Goal: Information Seeking & Learning: Find specific fact

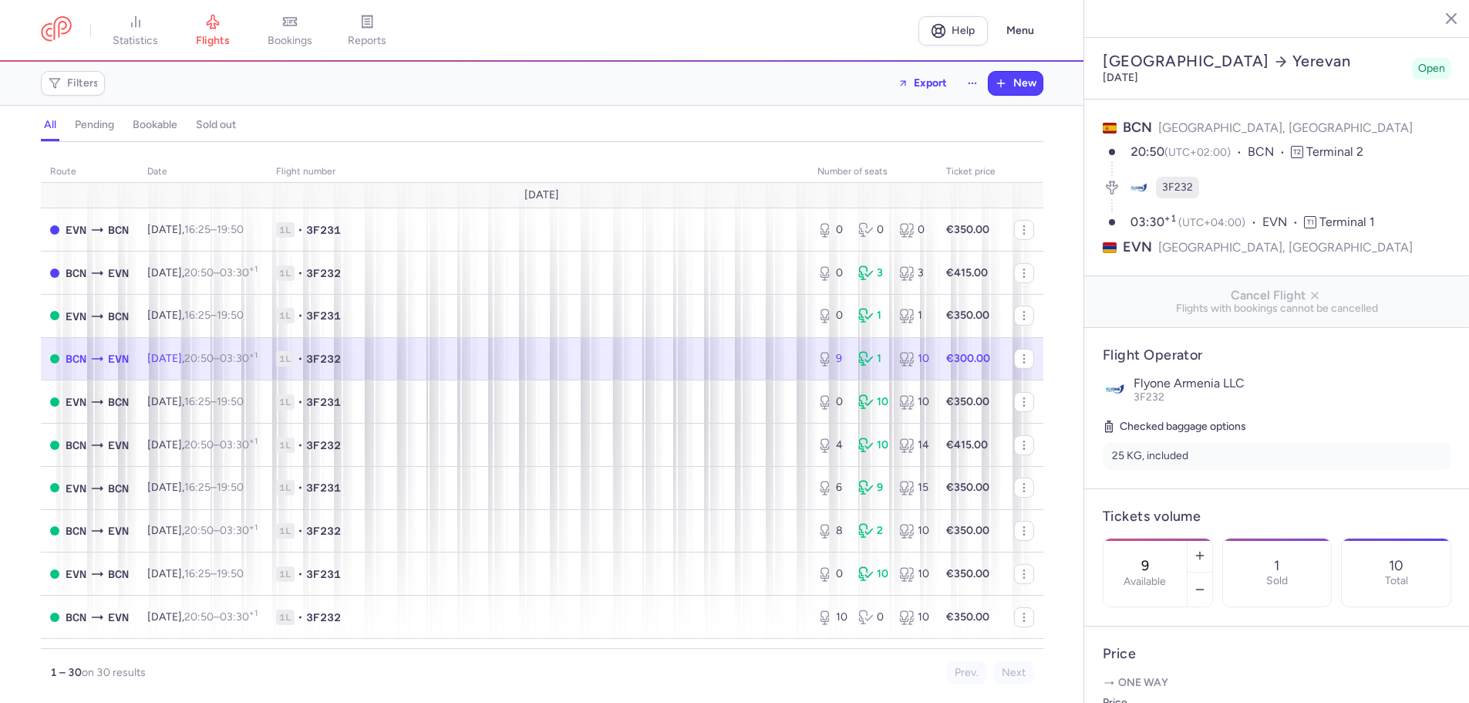
select select "days"
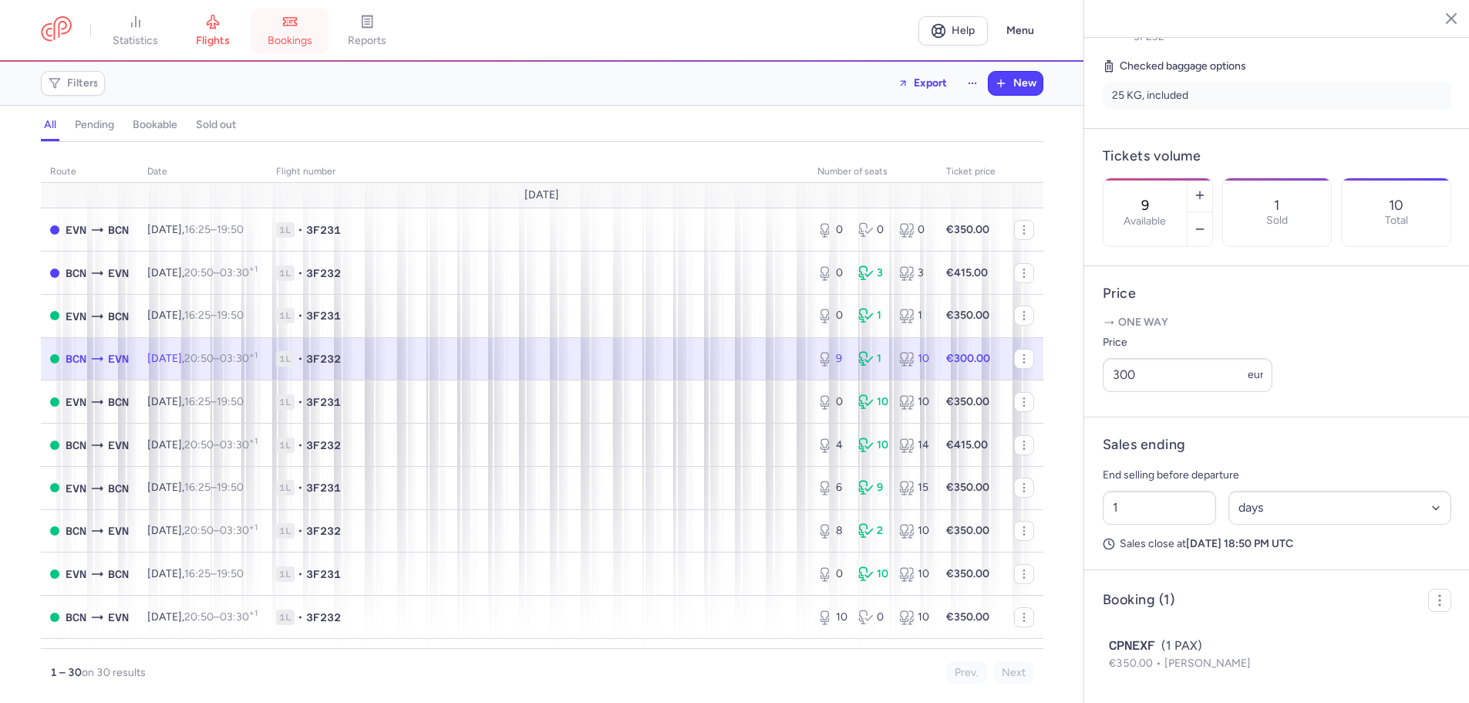
drag, startPoint x: 294, startPoint y: 23, endPoint x: 437, endPoint y: 344, distance: 351.5
click at [294, 24] on icon at bounding box center [289, 21] width 15 height 15
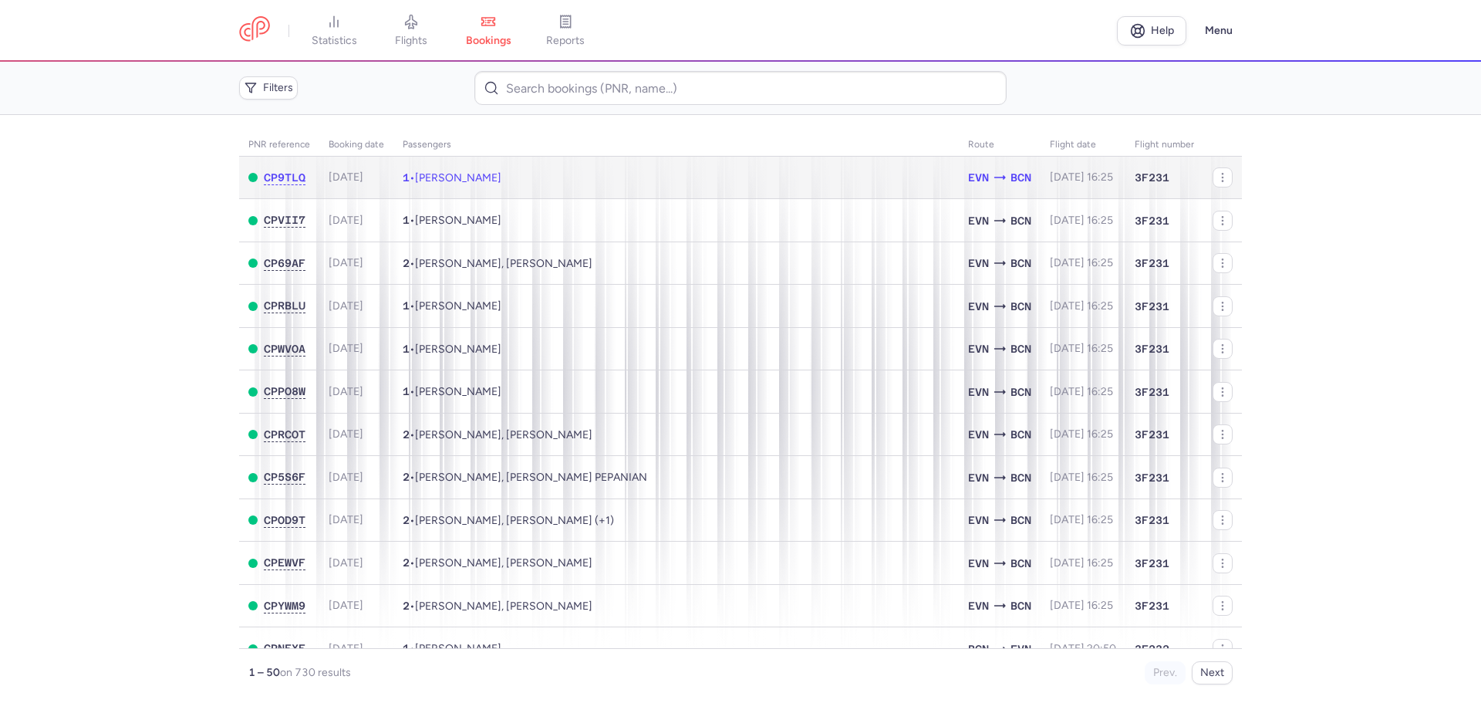
click at [444, 180] on span "[PERSON_NAME]" at bounding box center [458, 177] width 86 height 13
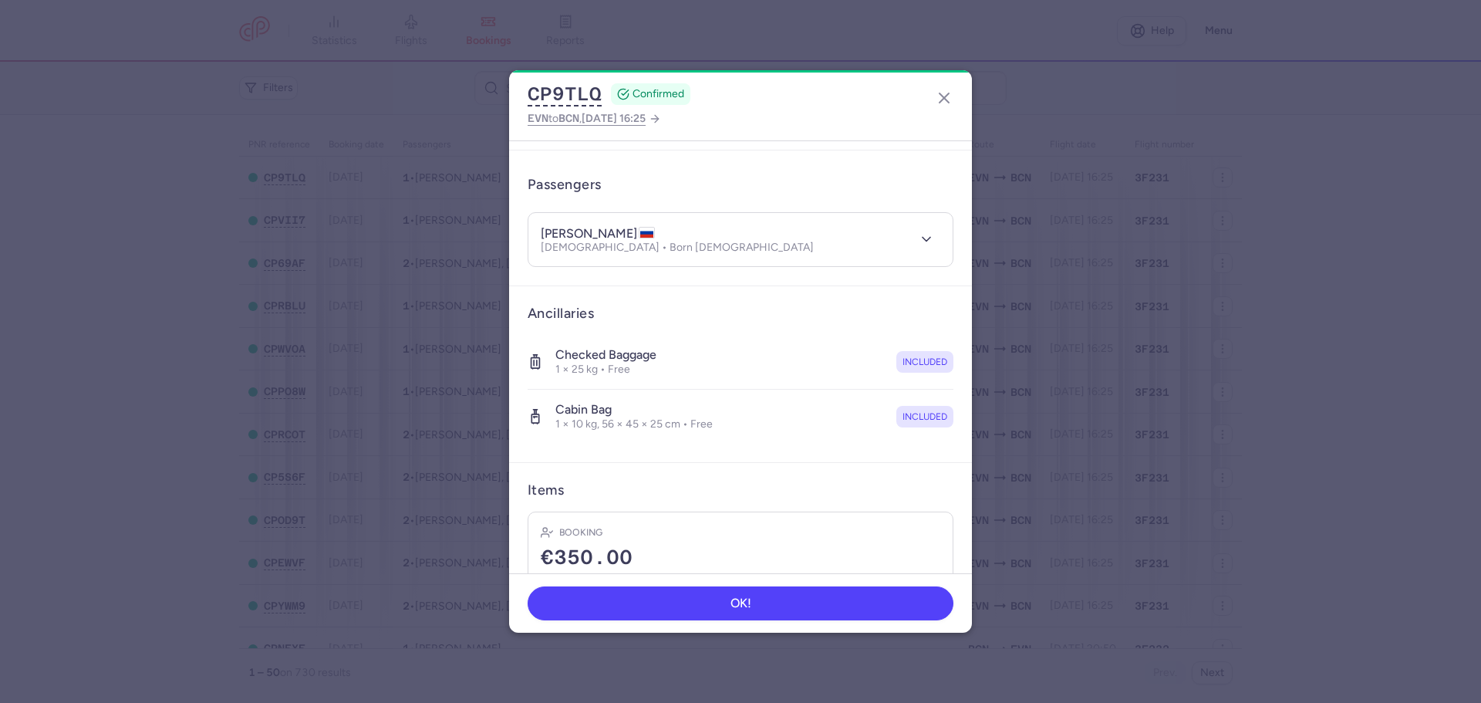
scroll to position [42, 0]
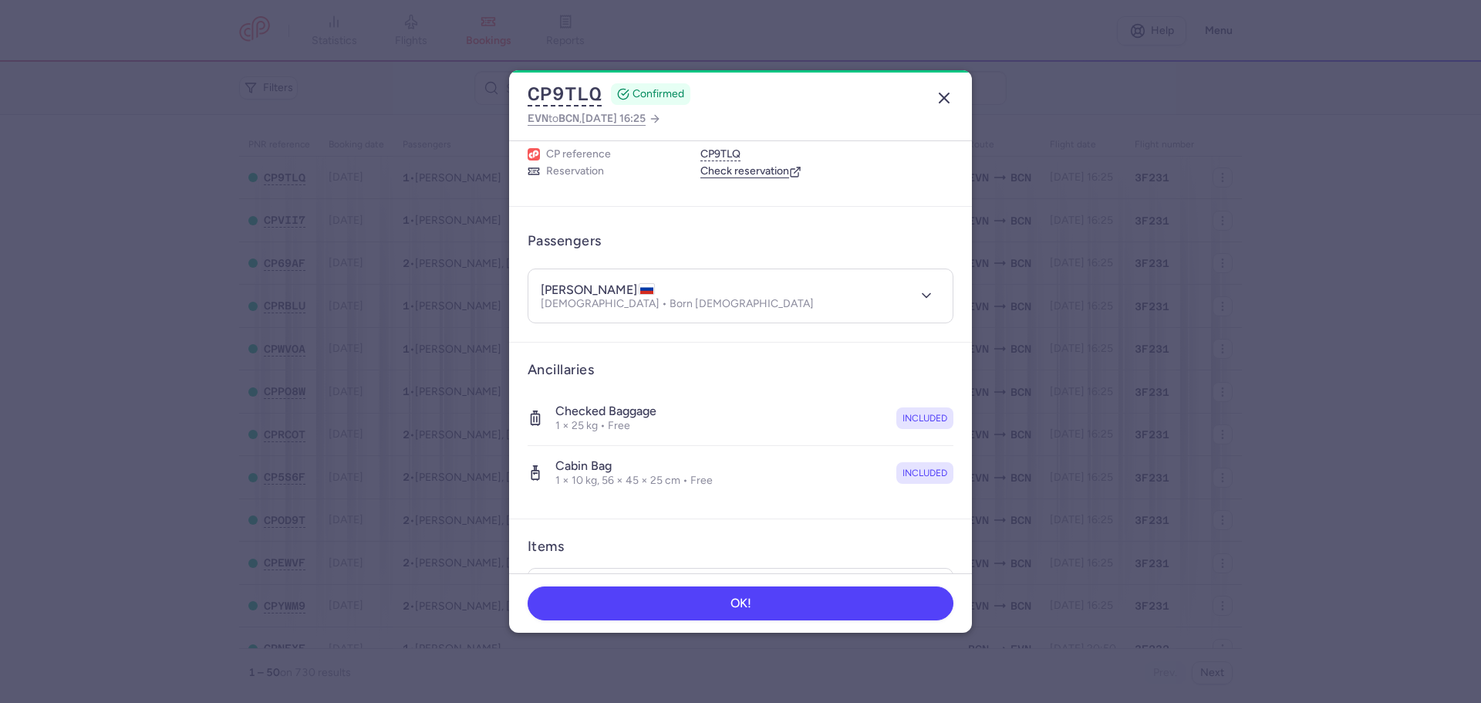
click at [939, 100] on icon "button" at bounding box center [944, 98] width 19 height 19
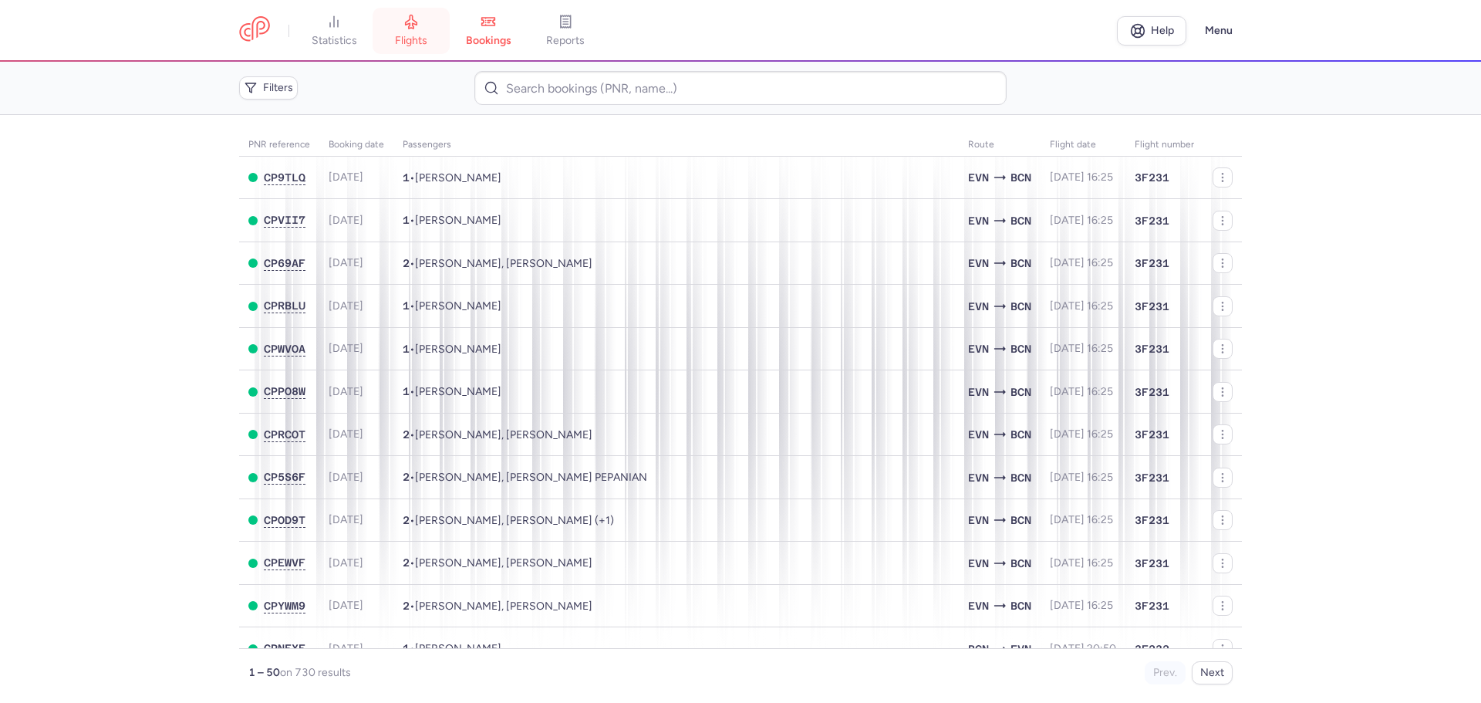
click at [395, 31] on link "flights" at bounding box center [411, 31] width 77 height 34
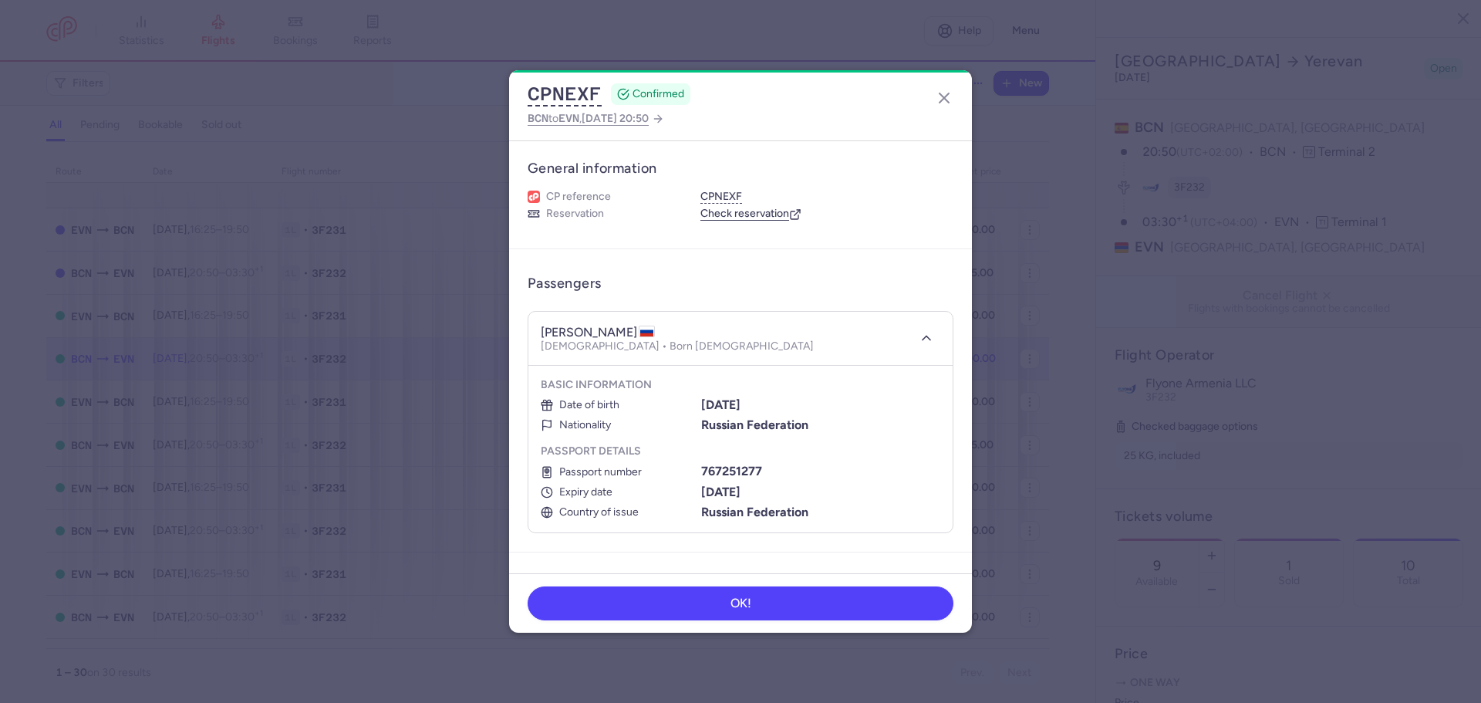
select select "days"
click at [948, 99] on icon "button" at bounding box center [944, 98] width 19 height 19
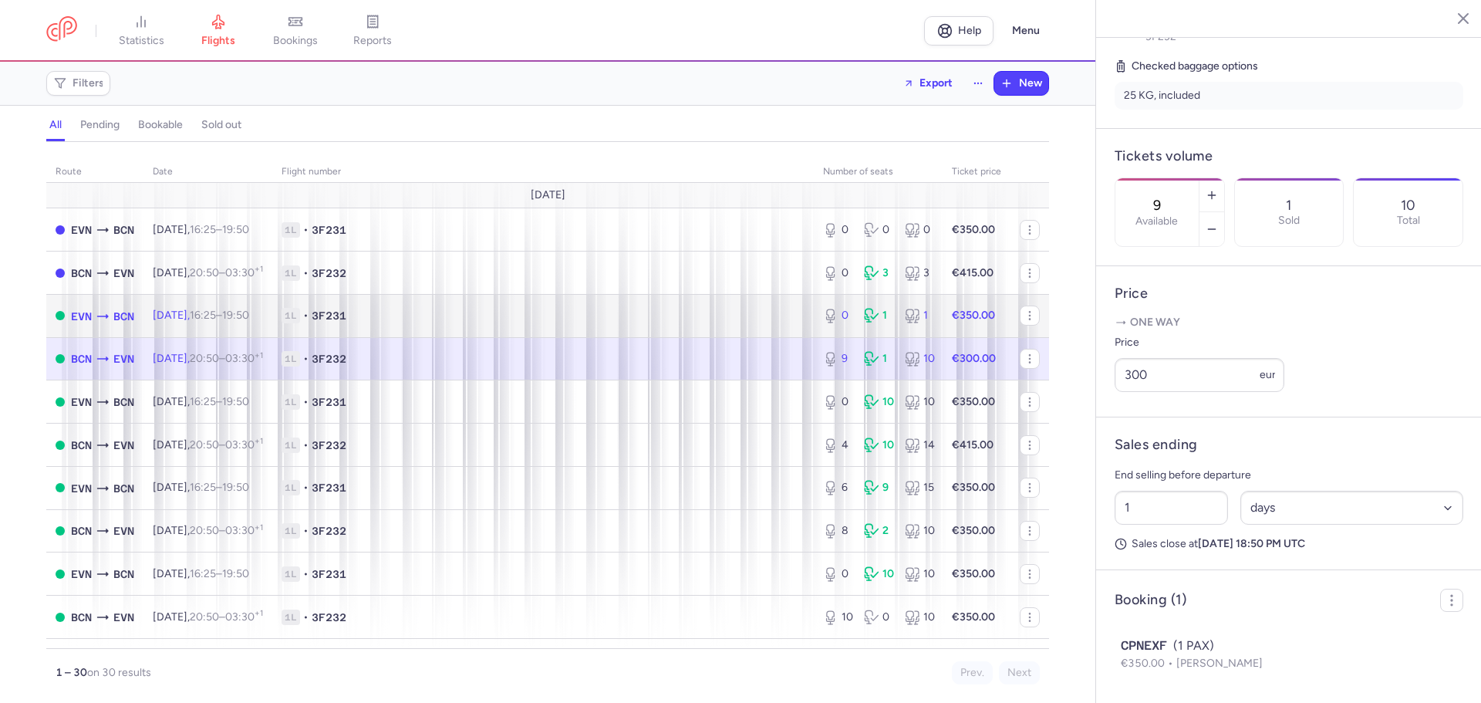
click at [467, 315] on span "1L • 3F231" at bounding box center [543, 315] width 523 height 15
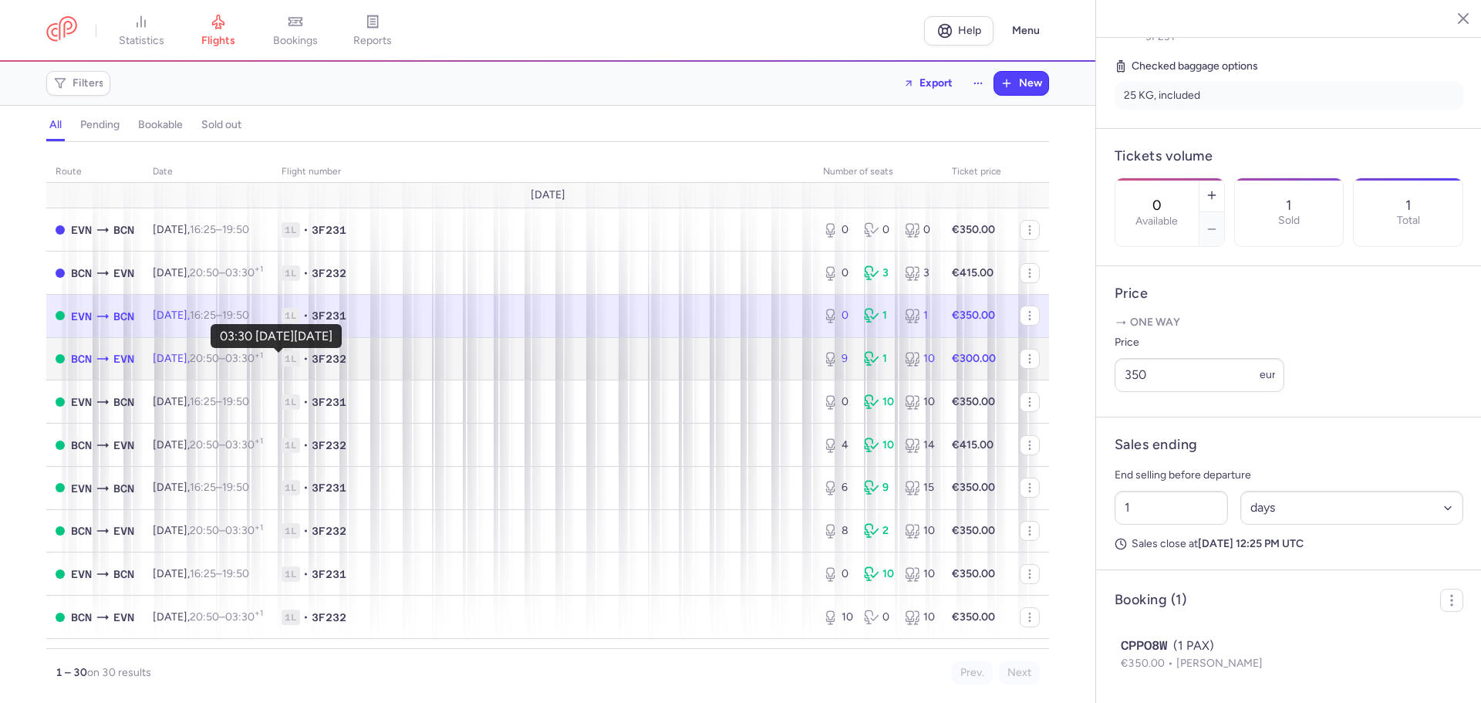
click at [263, 360] on time "03:30 +1" at bounding box center [244, 358] width 38 height 13
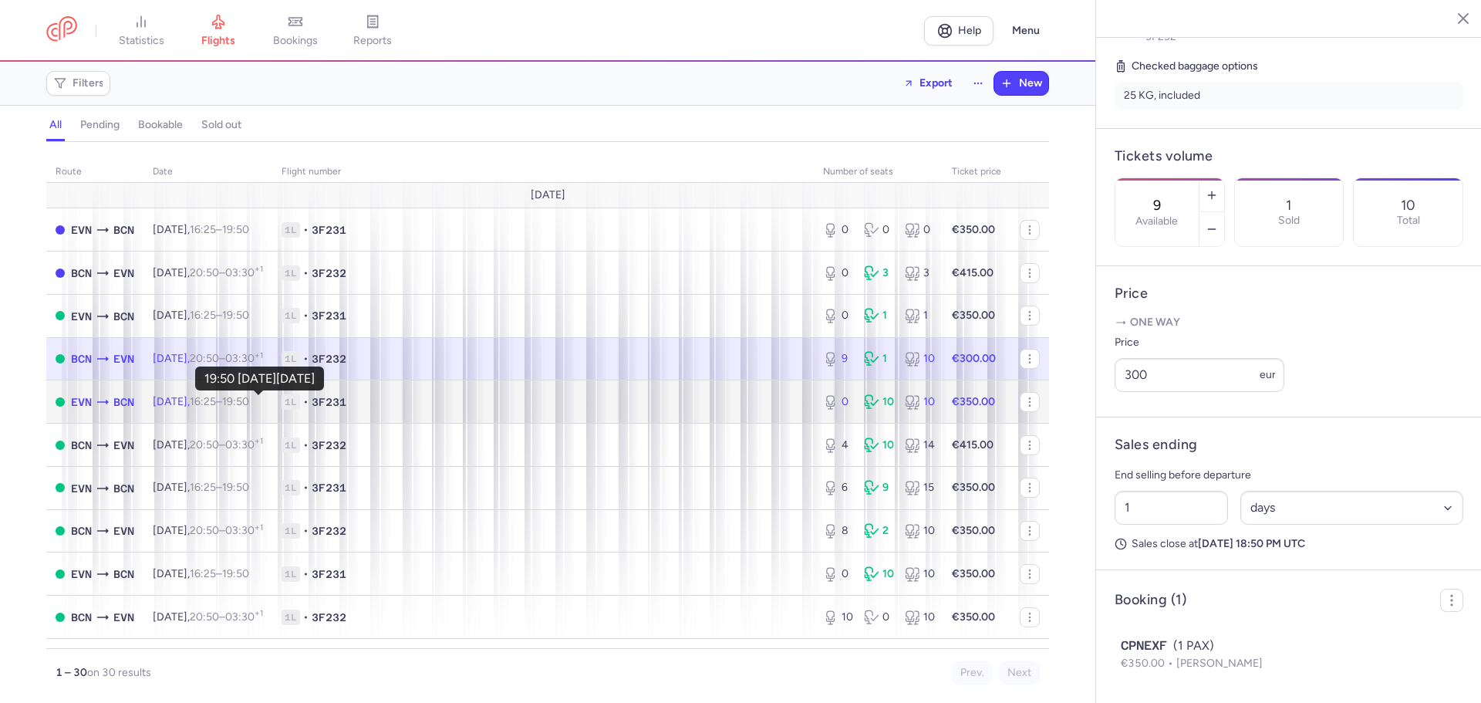
click at [249, 403] on time "19:50 +0" at bounding box center [235, 401] width 27 height 13
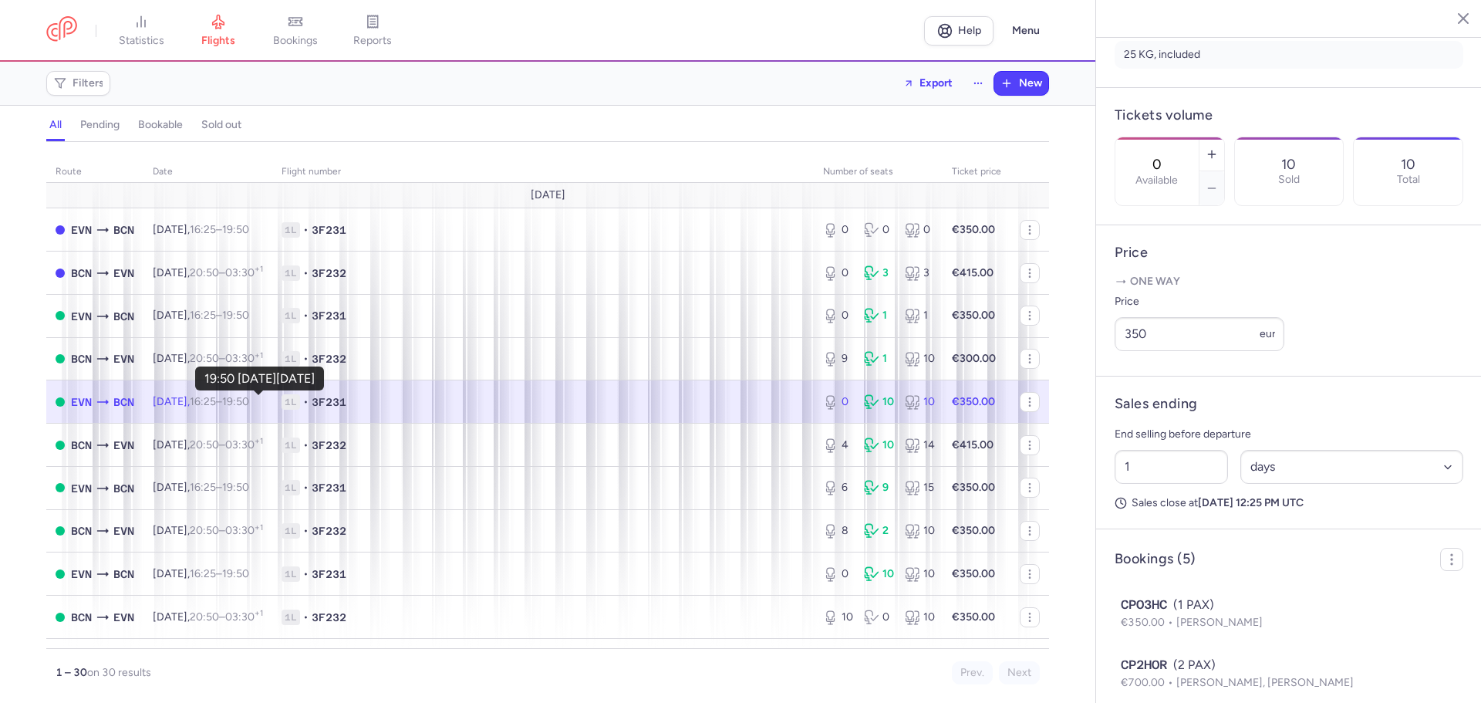
click at [249, 399] on time "19:50 +0" at bounding box center [235, 401] width 27 height 13
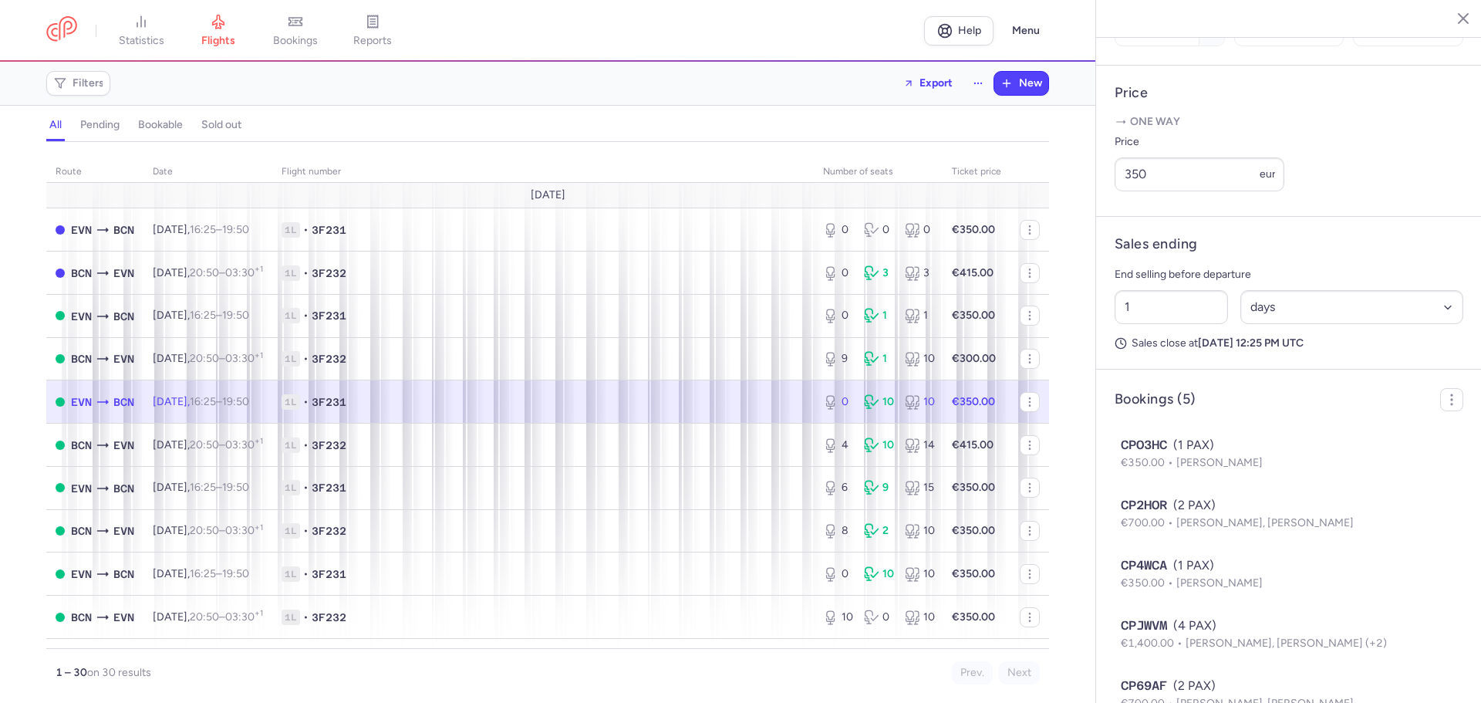
scroll to position [642, 0]
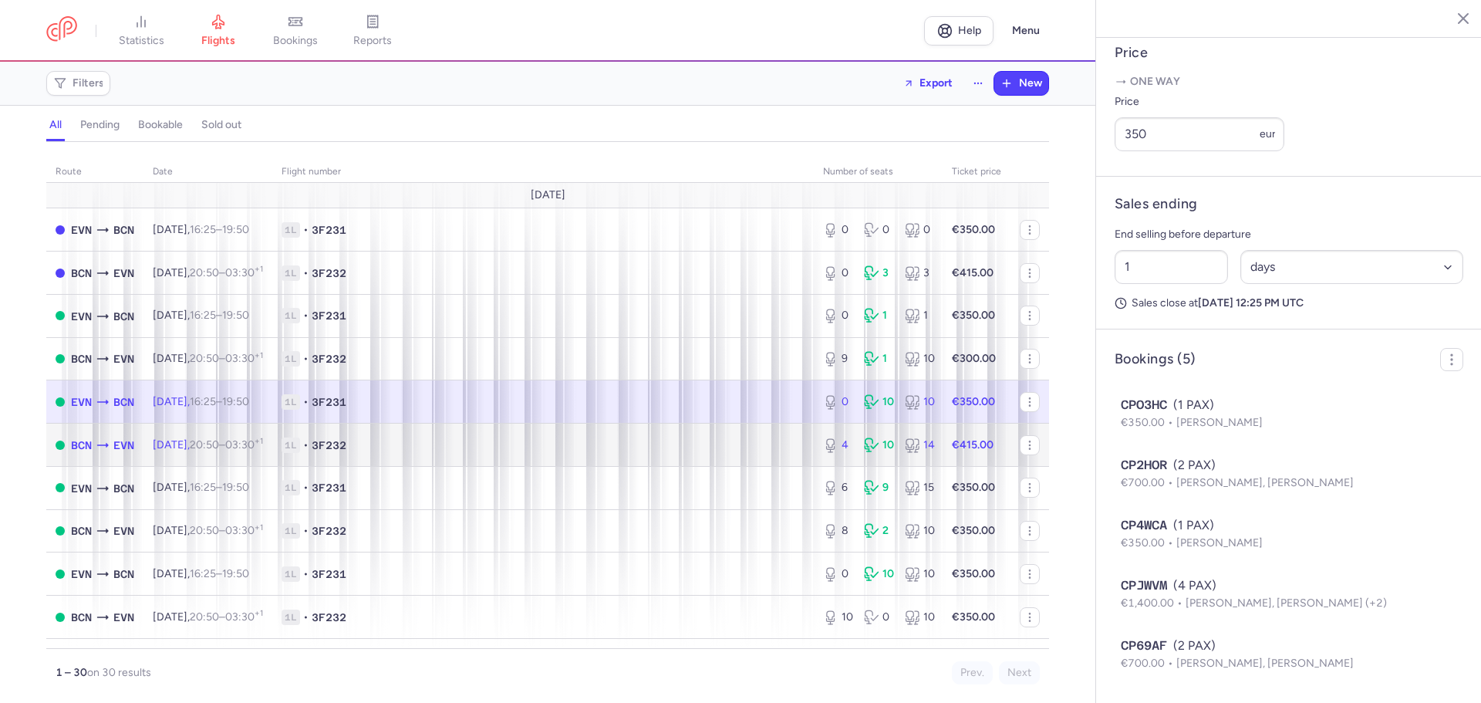
click at [545, 444] on span "1L • 3F232" at bounding box center [543, 444] width 523 height 15
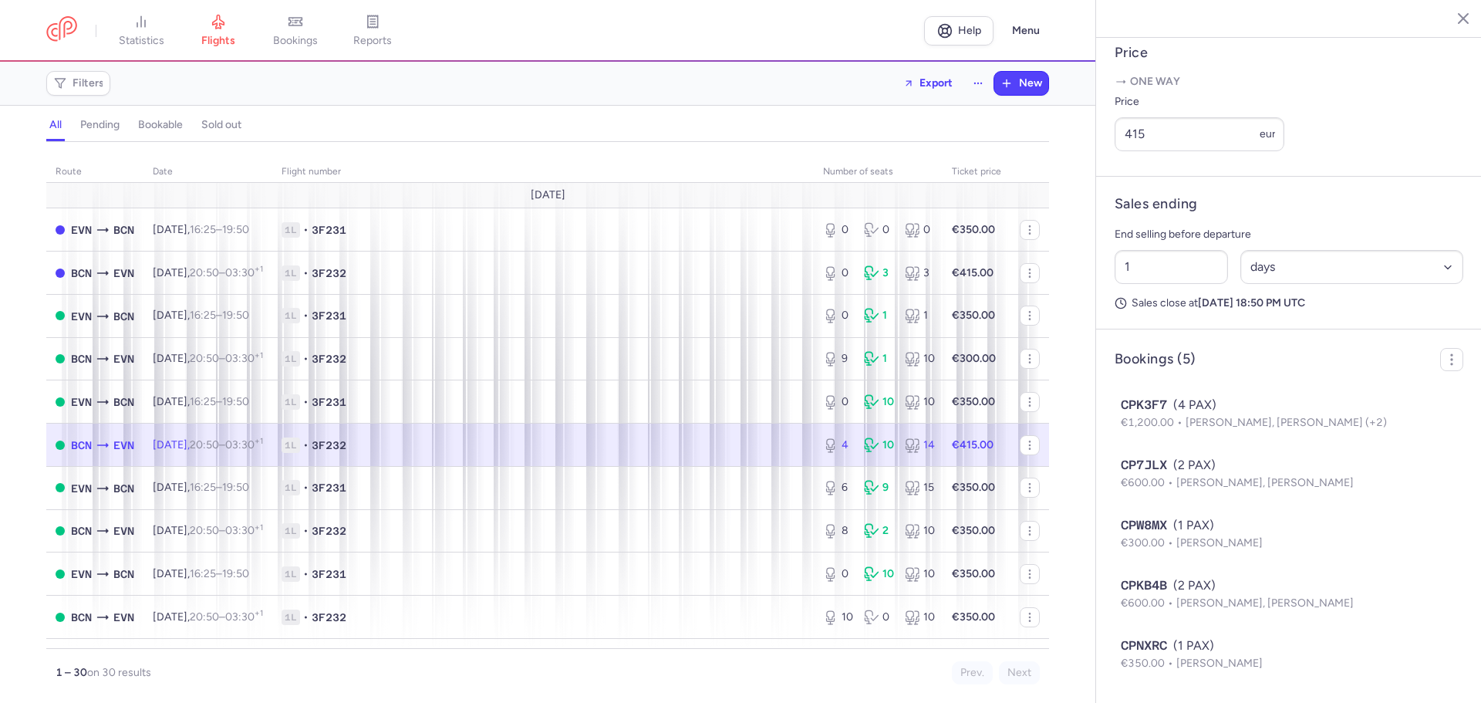
scroll to position [642, 0]
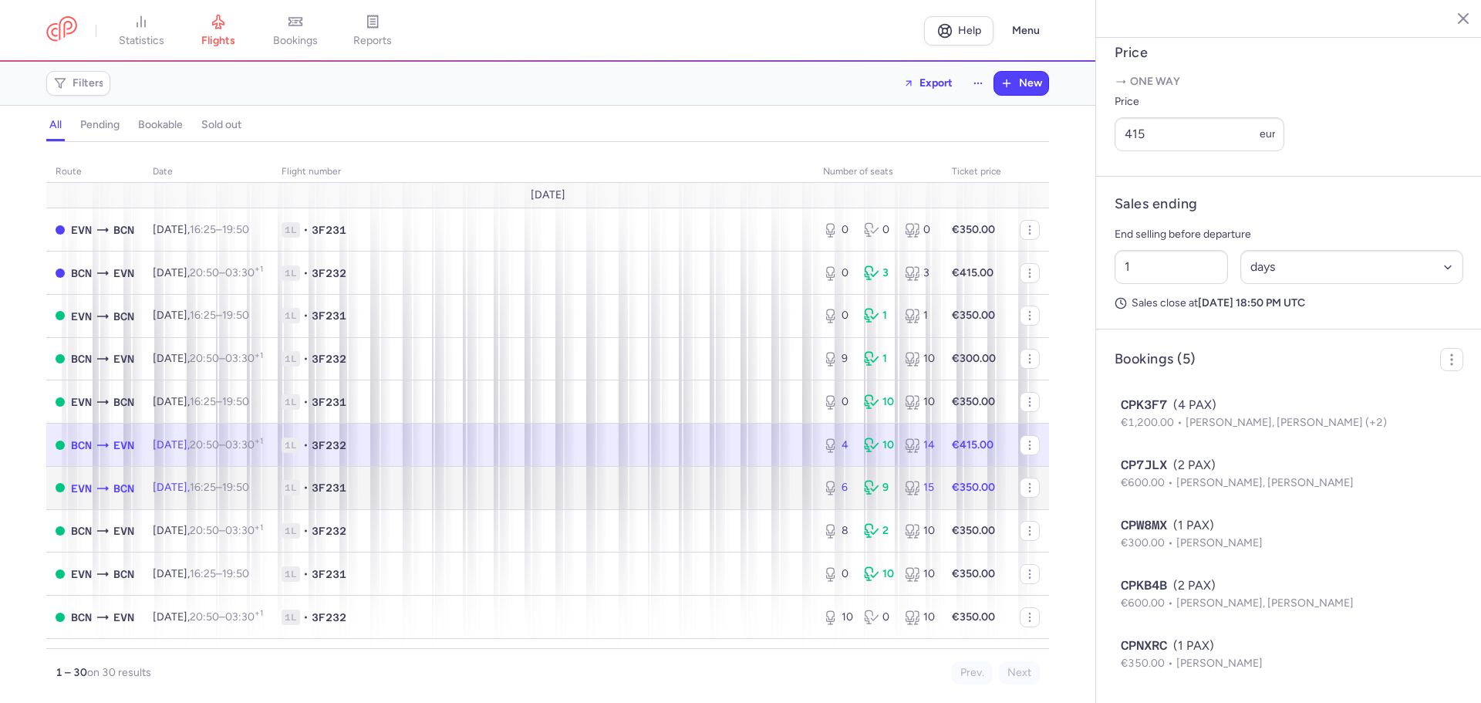
click at [188, 478] on td "[DATE] 16:25 – 19:50 +0" at bounding box center [207, 487] width 129 height 43
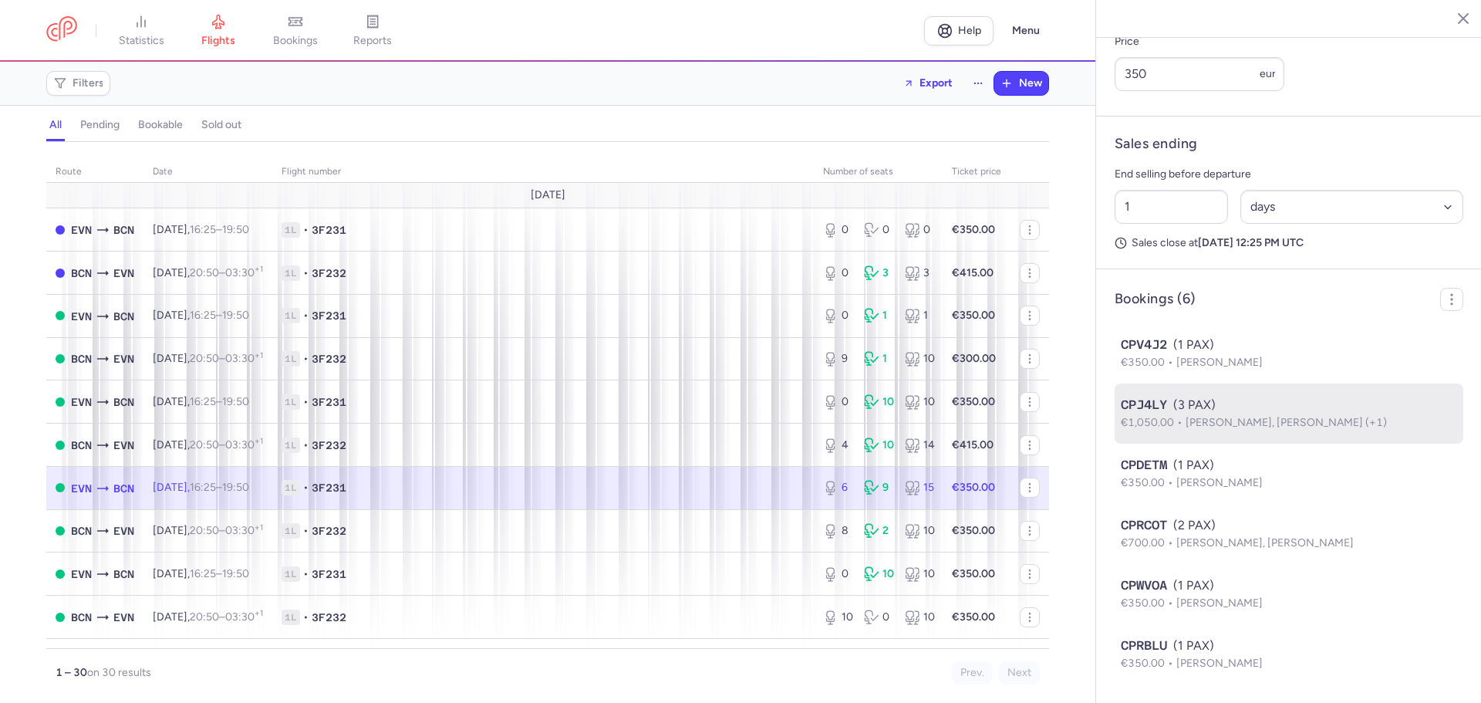
scroll to position [702, 0]
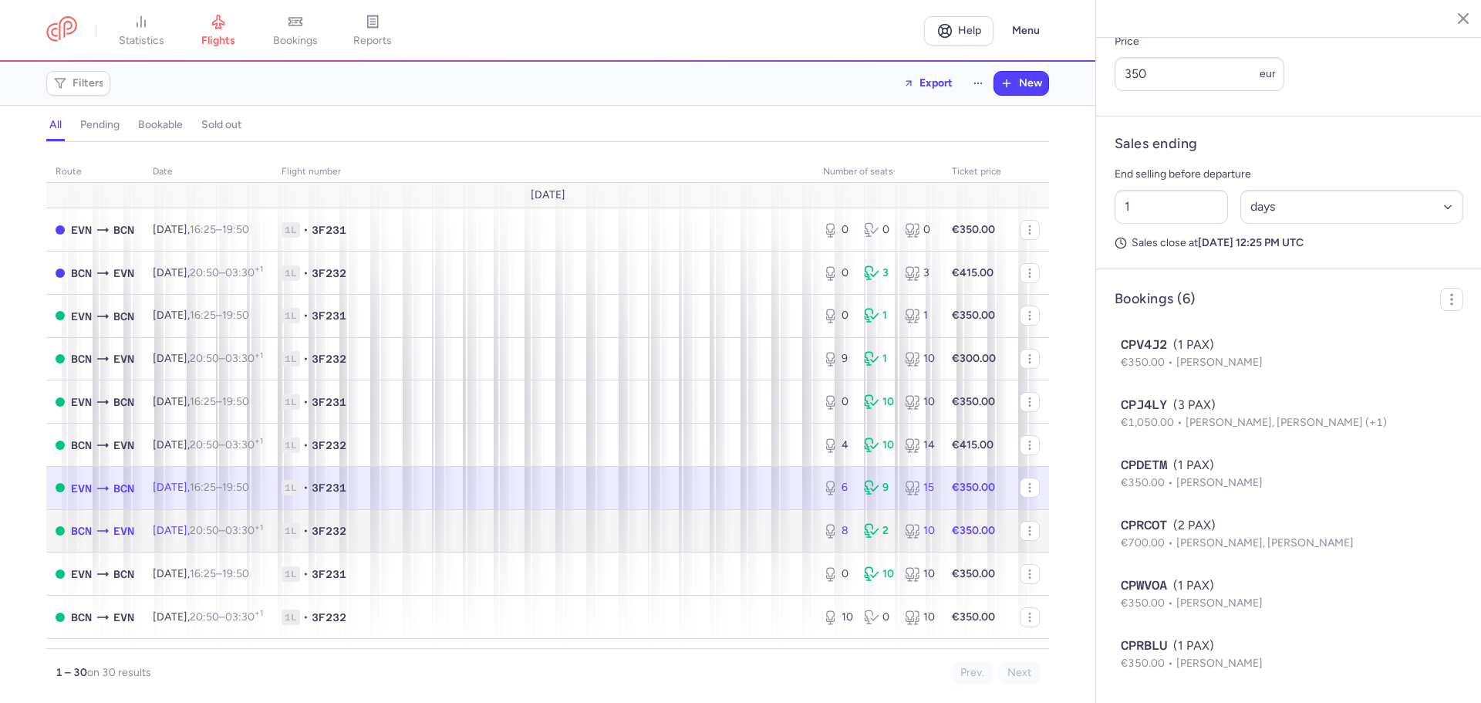
click at [208, 529] on span "[DATE] 20:50 – 03:30 +1" at bounding box center [208, 530] width 110 height 13
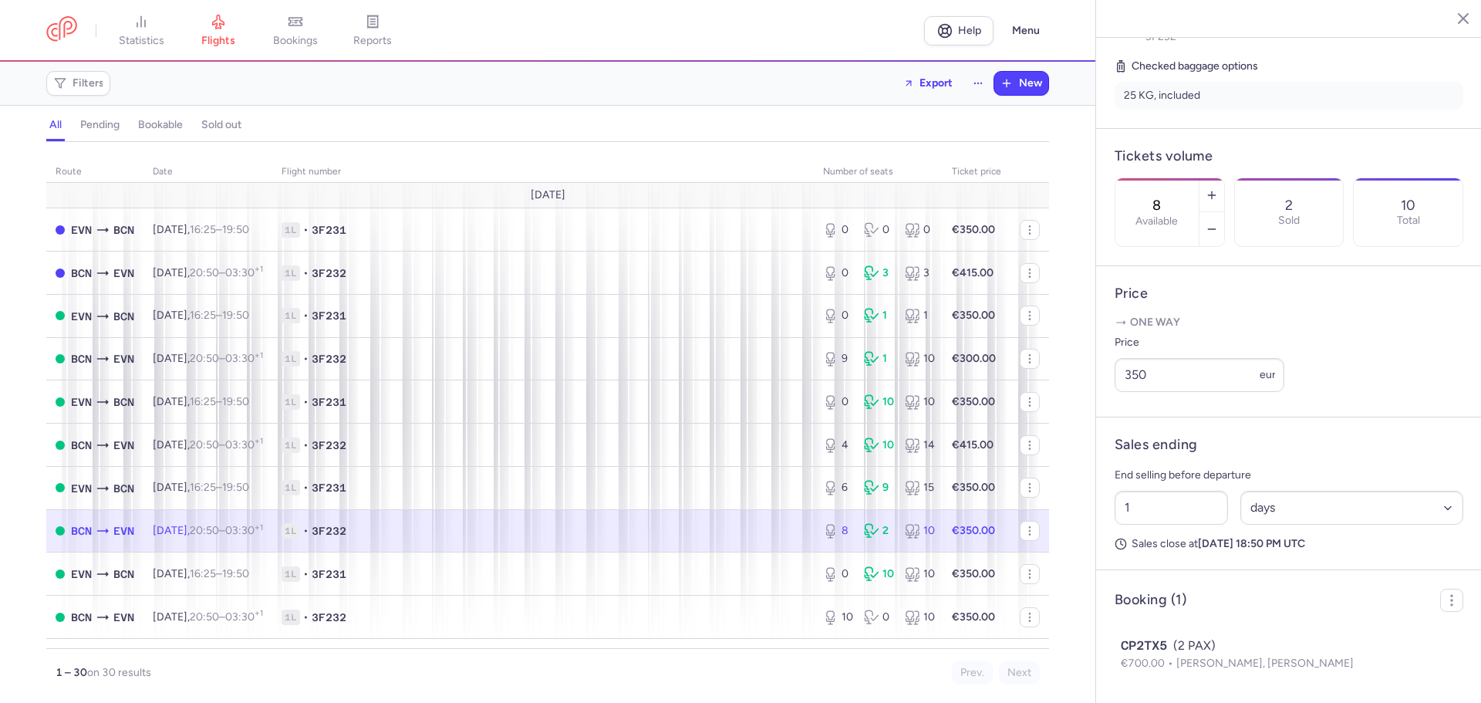
scroll to position [401, 0]
click at [217, 575] on span "[DATE] 16:25 – 19:50 +0" at bounding box center [201, 573] width 96 height 13
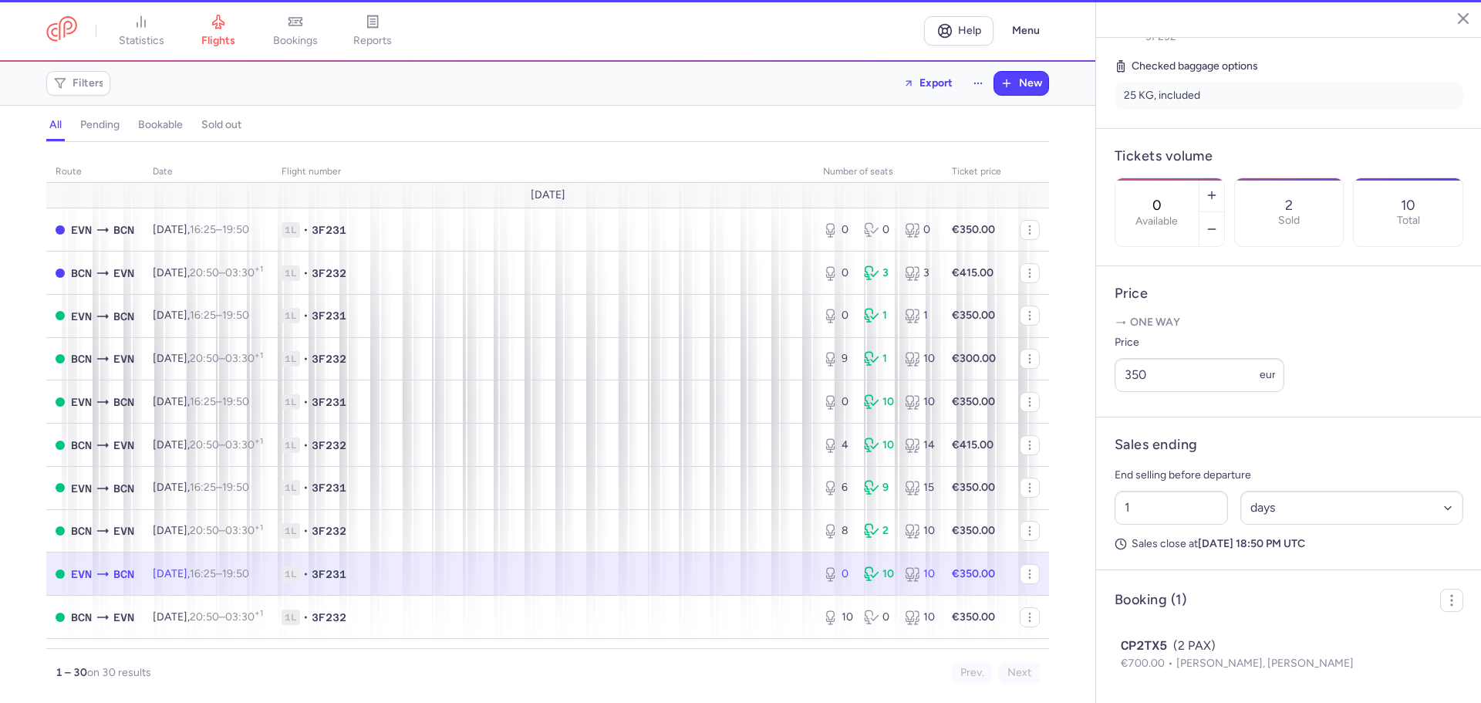
scroll to position [642, 0]
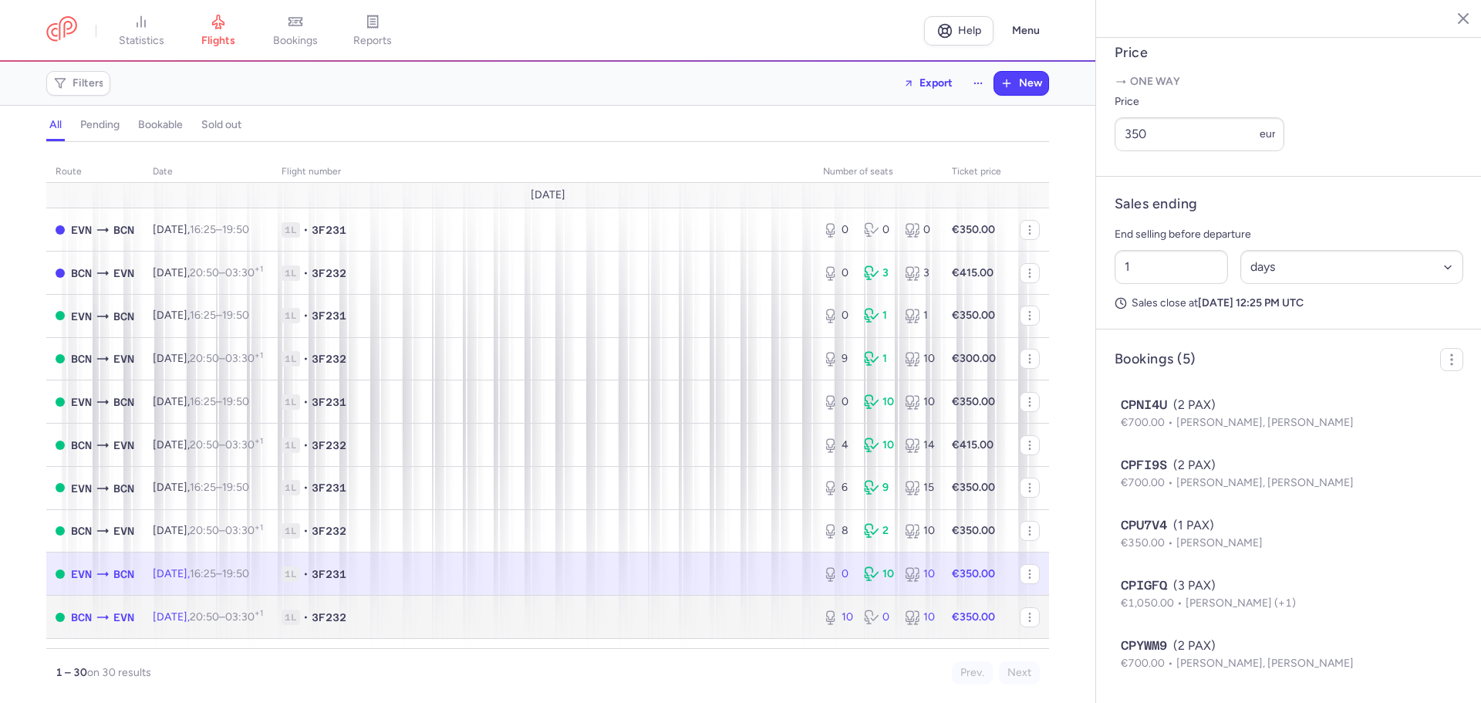
click at [218, 609] on td "[DATE] 20:50 – 03:30 +1" at bounding box center [207, 616] width 129 height 43
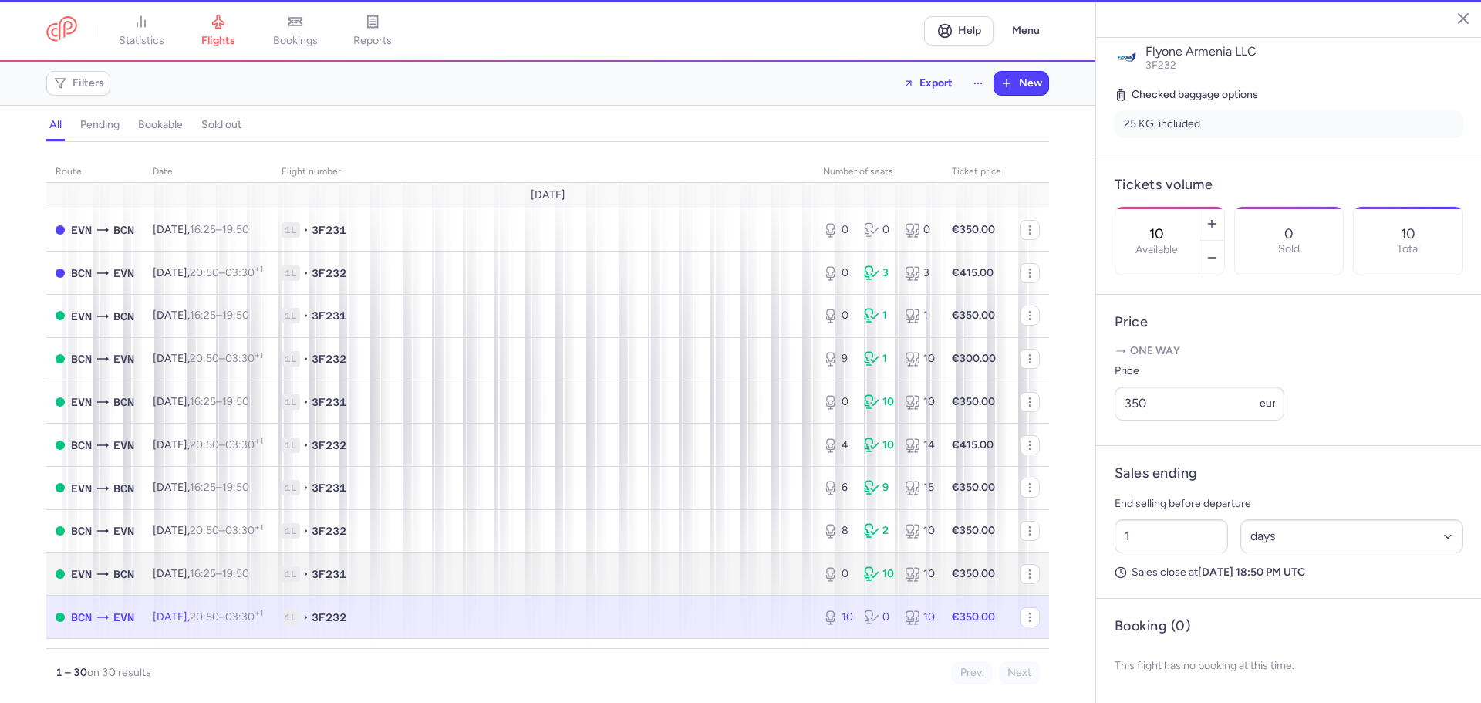
scroll to position [360, 0]
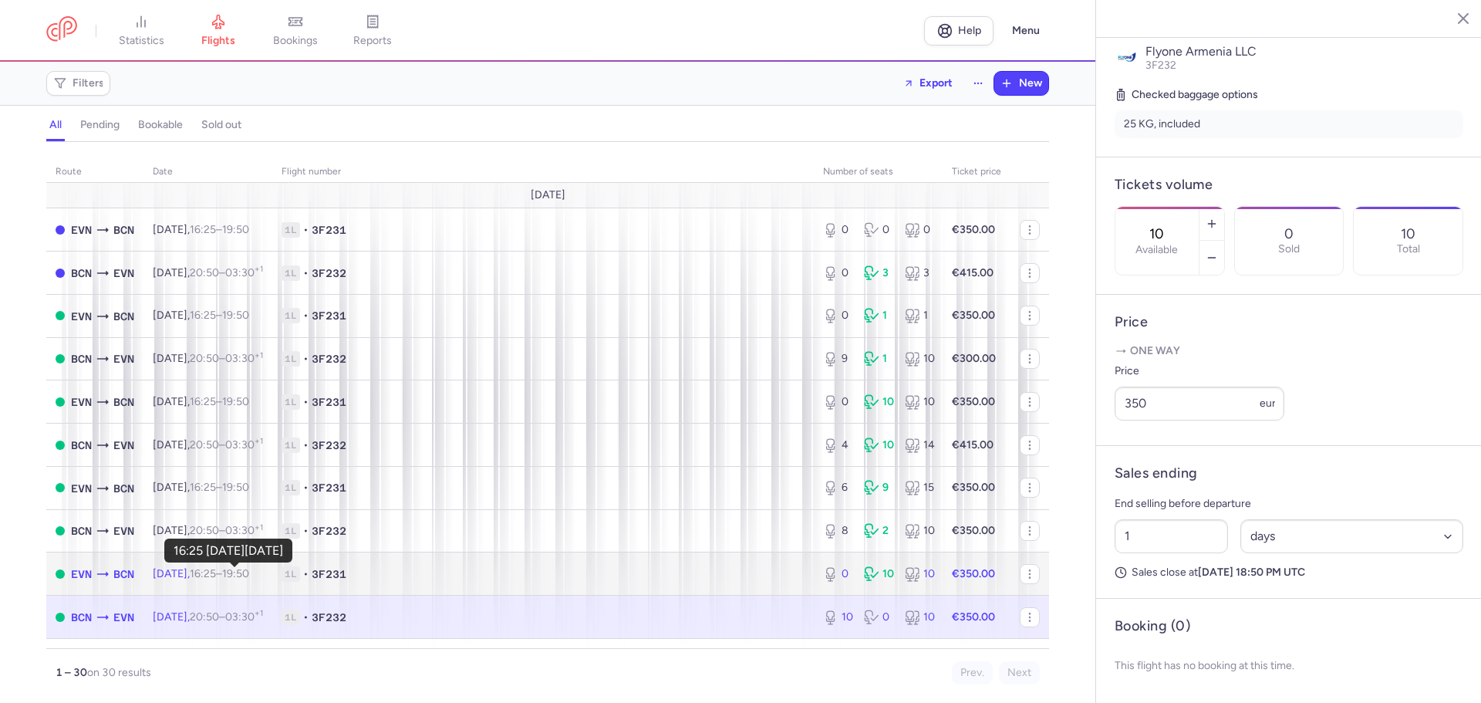
click at [216, 574] on time "16:25" at bounding box center [203, 573] width 26 height 13
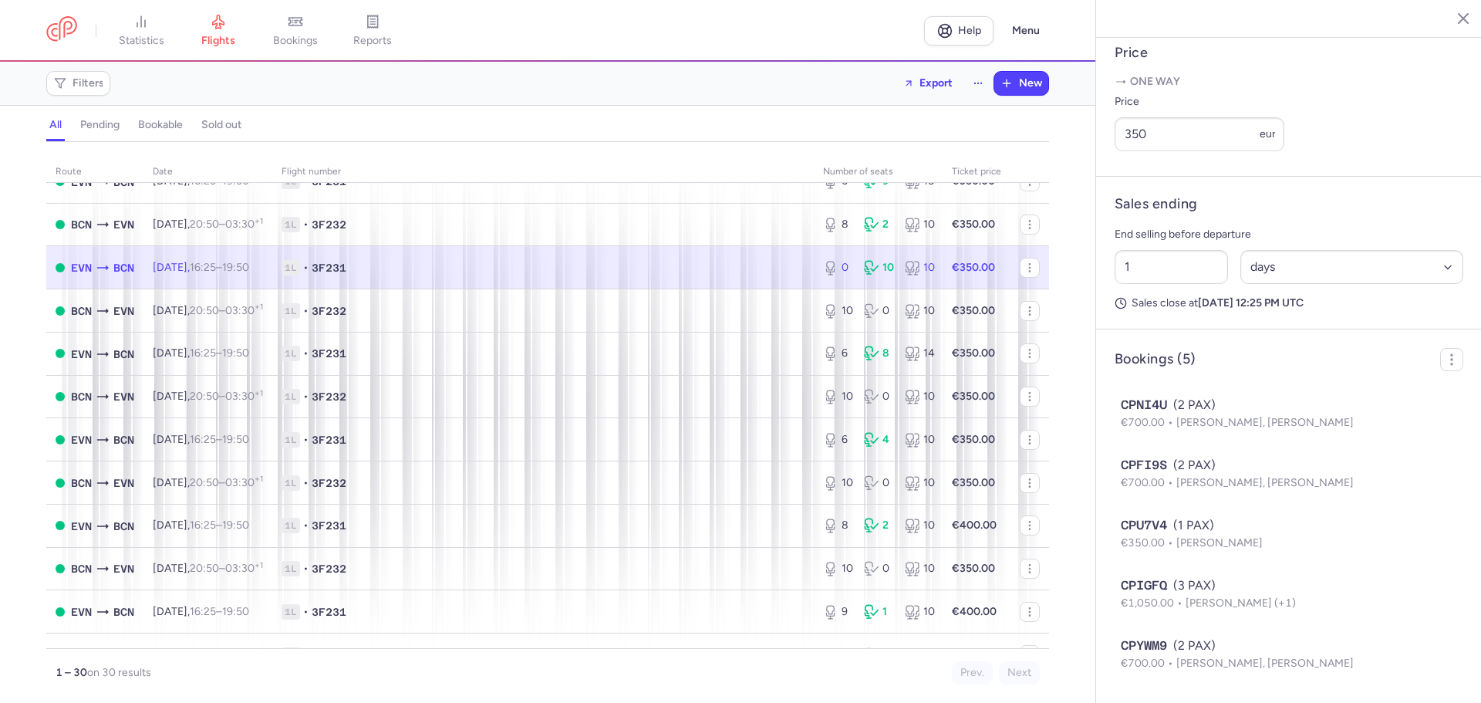
scroll to position [309, 0]
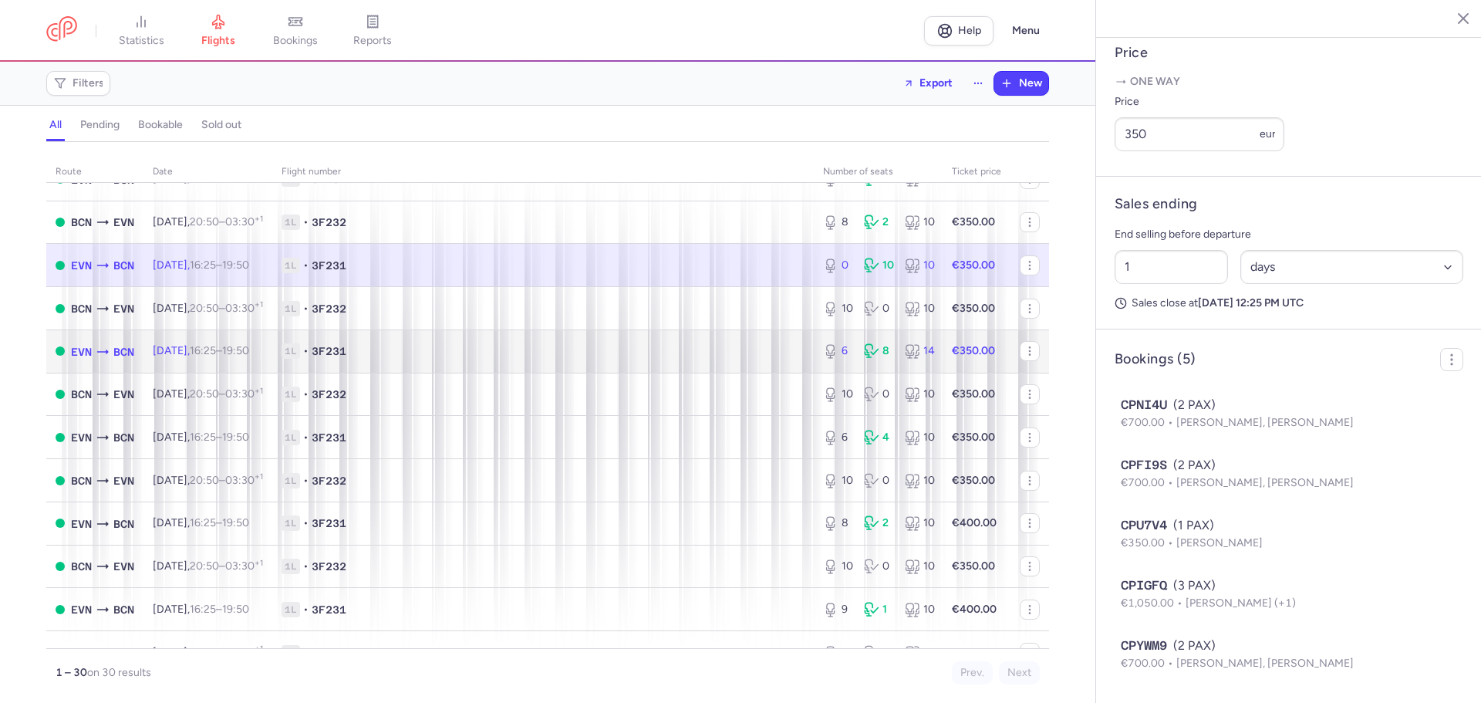
click at [213, 346] on time "16:25" at bounding box center [203, 350] width 26 height 13
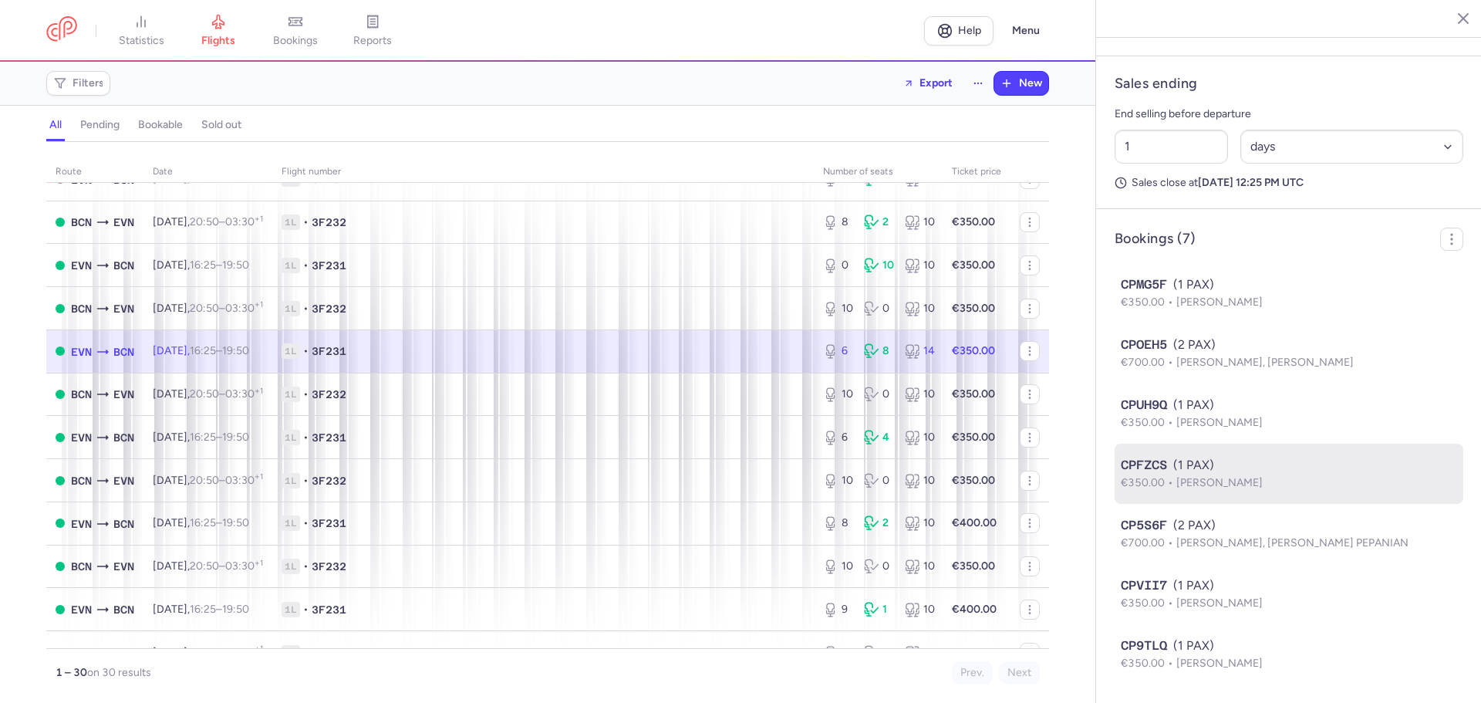
scroll to position [762, 0]
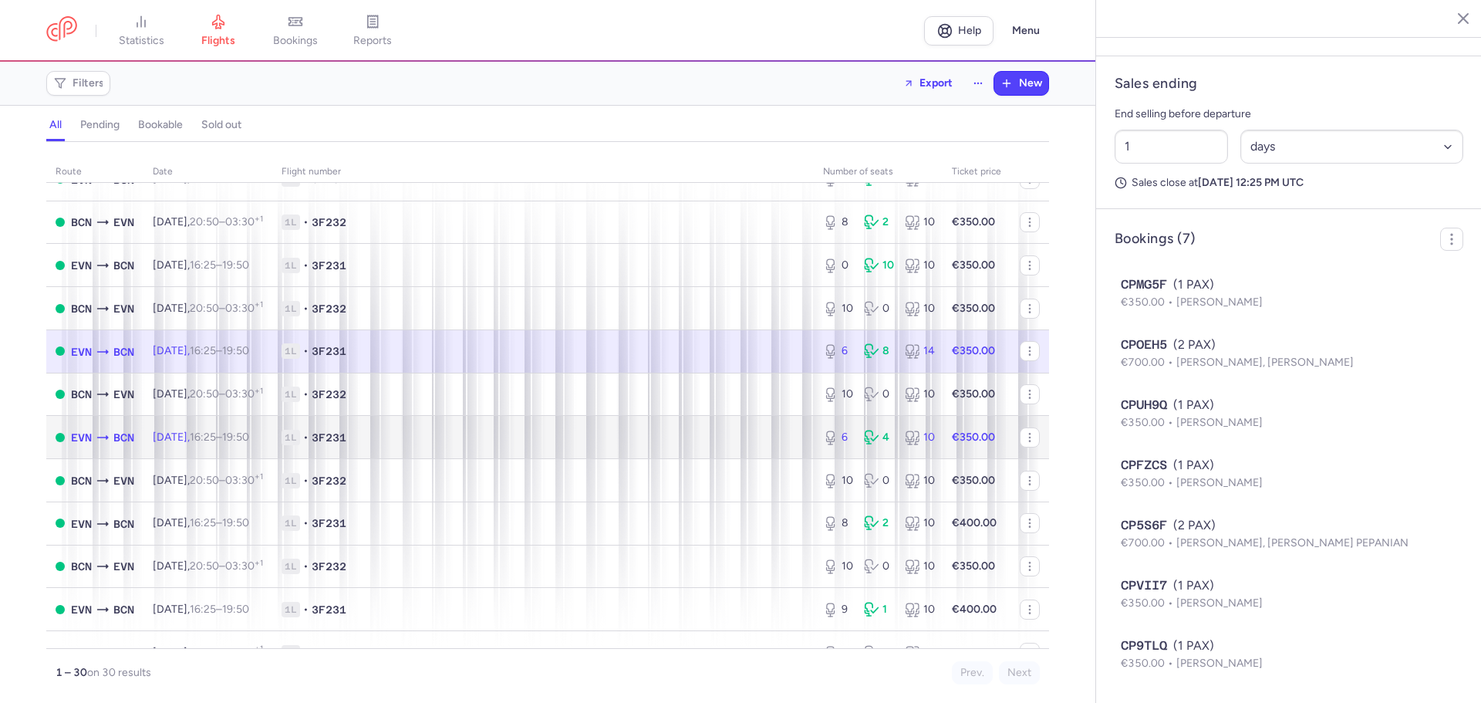
click at [511, 433] on span "1L • 3F231" at bounding box center [543, 437] width 523 height 15
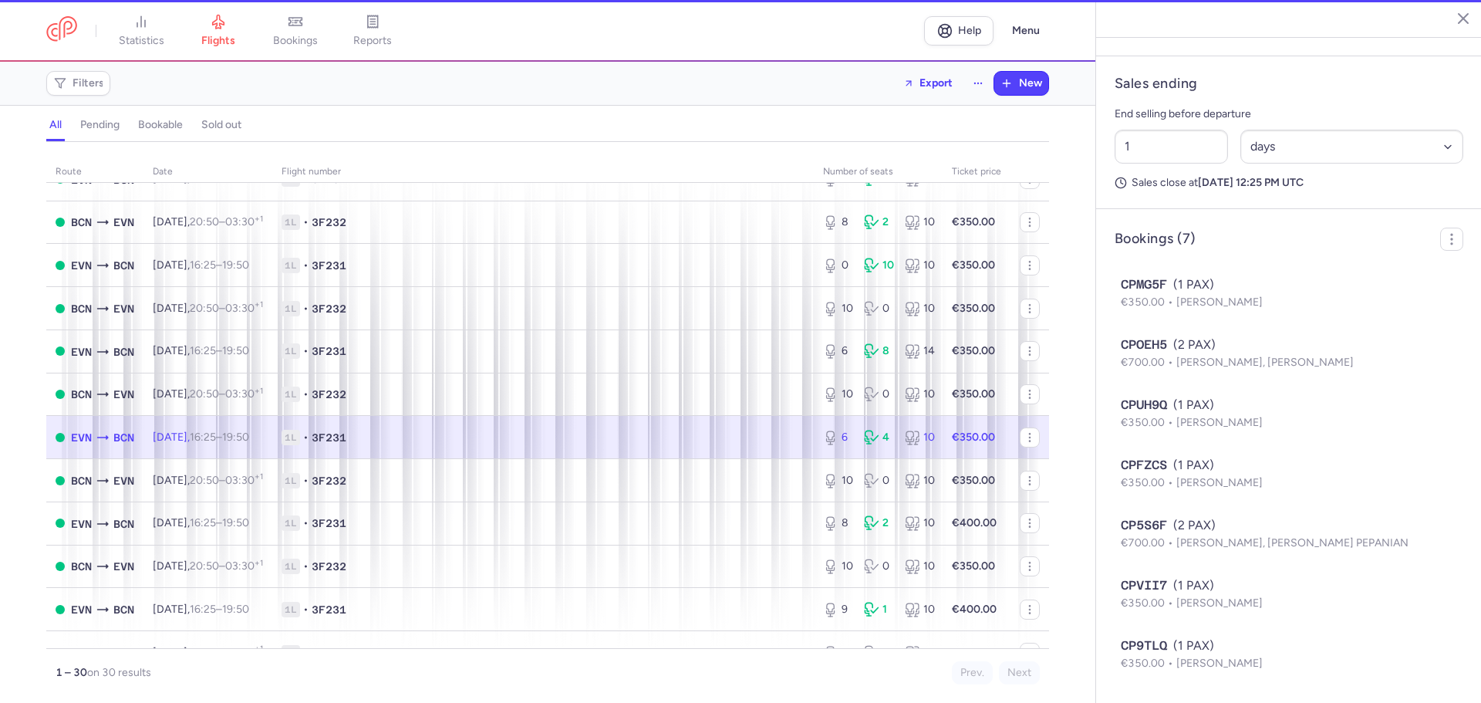
scroll to position [461, 0]
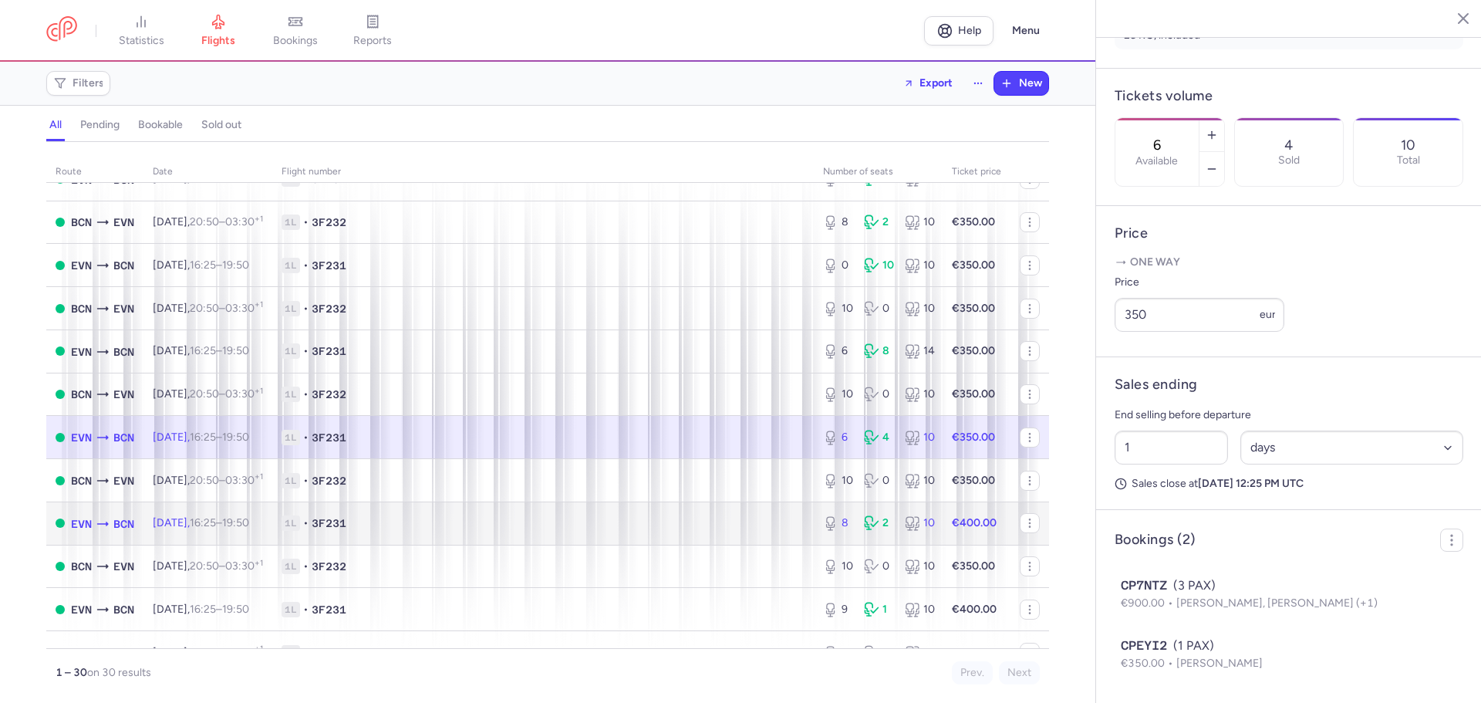
click at [211, 514] on td "[DATE] 16:25 – 19:50 +0" at bounding box center [207, 522] width 129 height 43
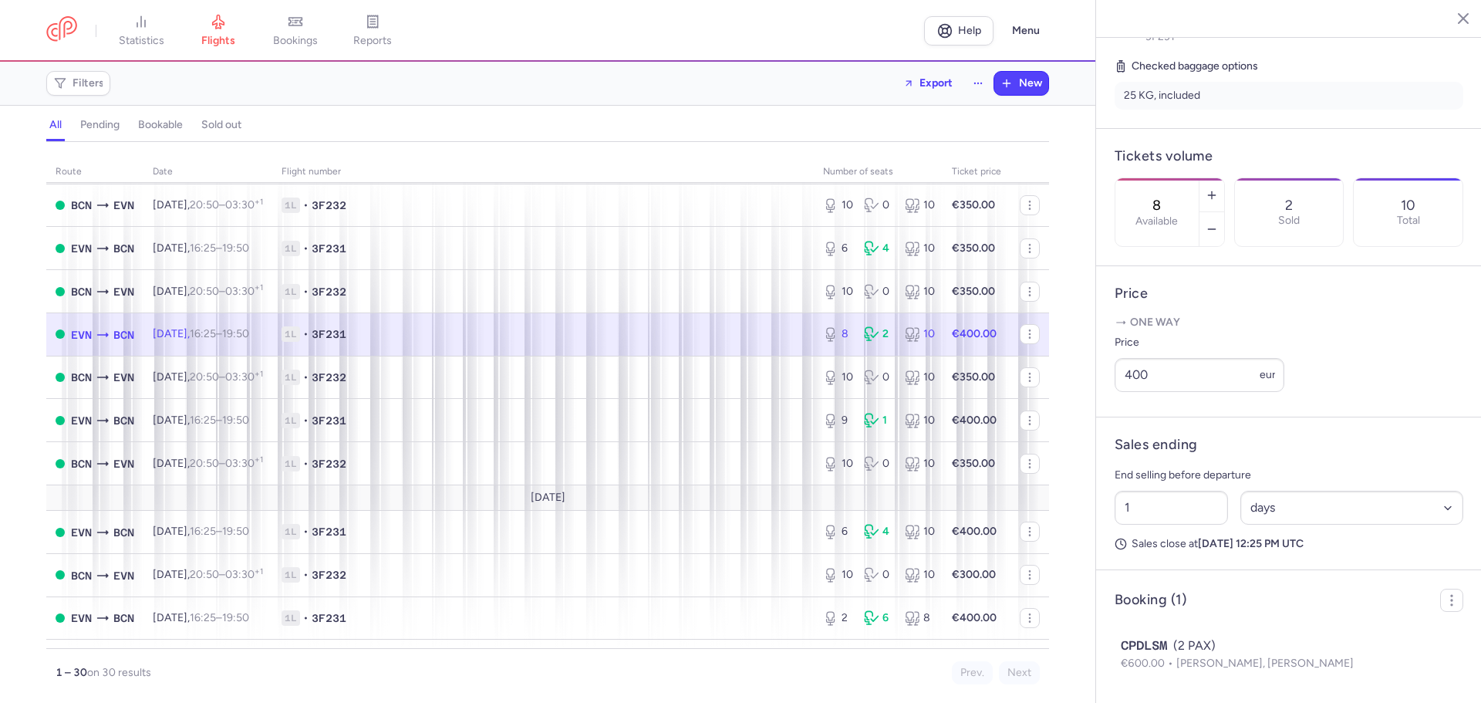
scroll to position [617, 0]
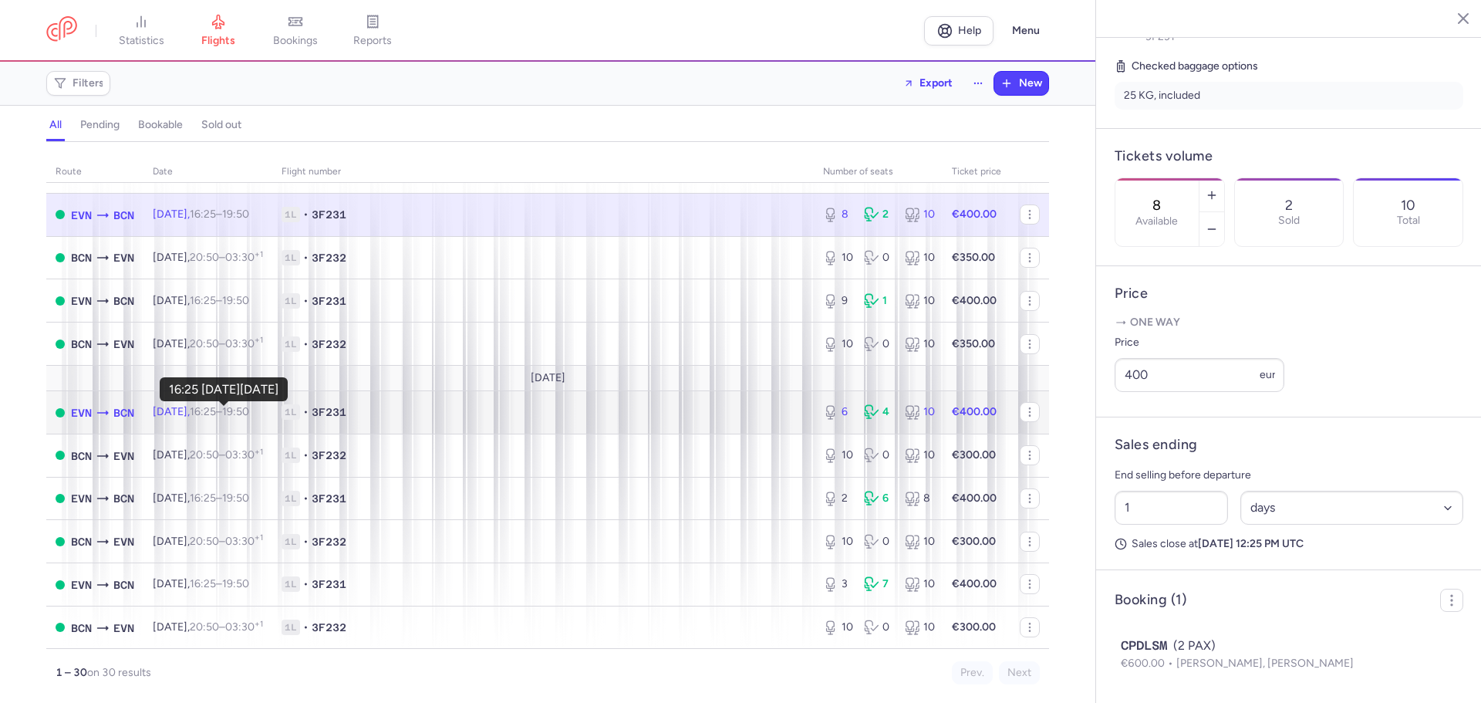
click at [216, 418] on time "16:25" at bounding box center [203, 411] width 26 height 13
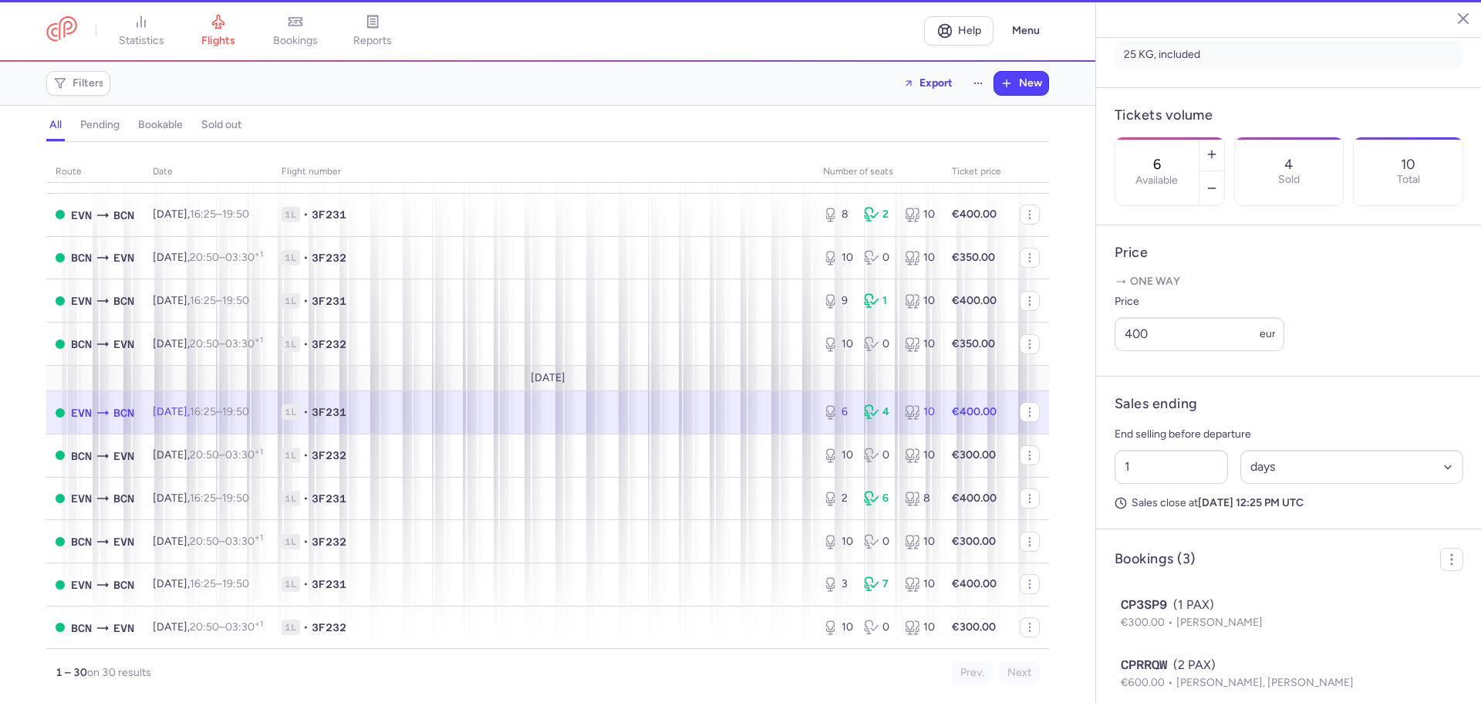
scroll to position [521, 0]
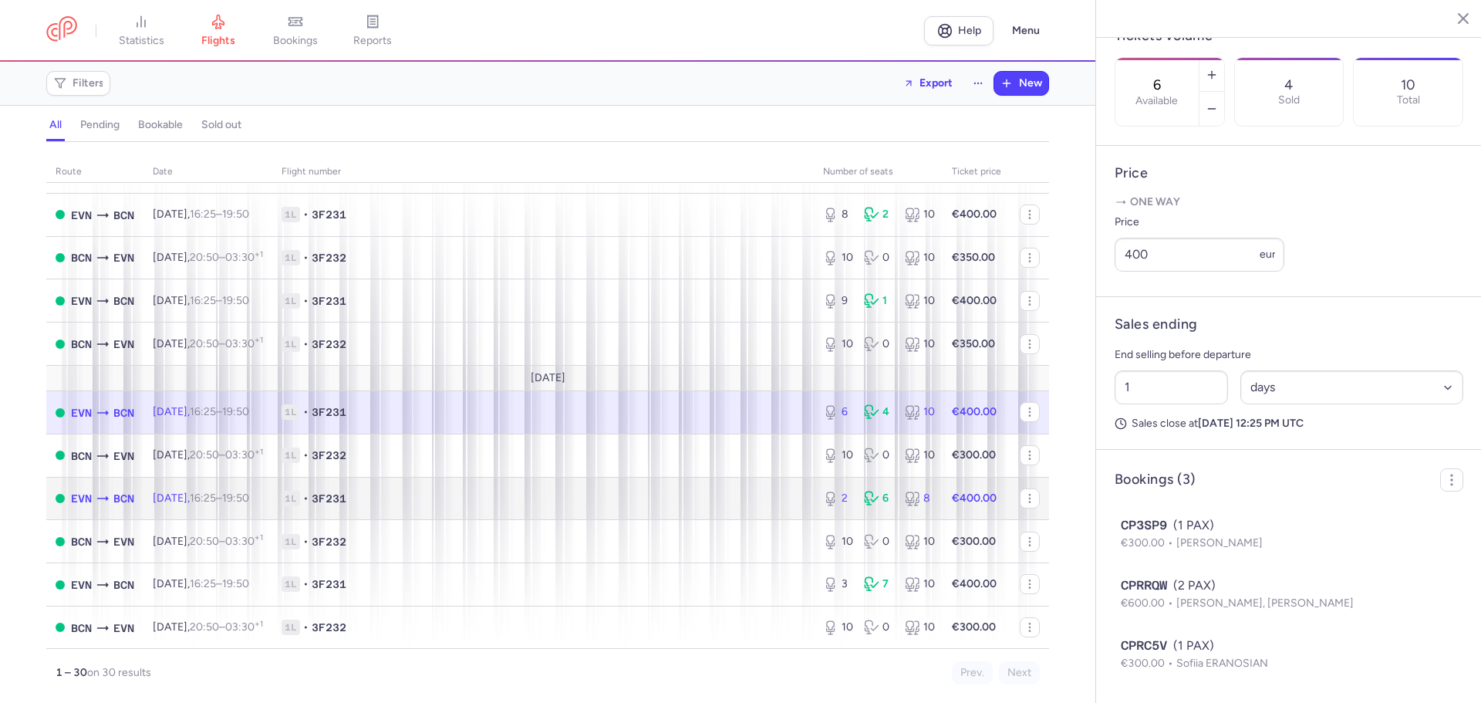
click at [178, 490] on td "[DATE] 16:25 – 19:50 +0" at bounding box center [207, 498] width 129 height 43
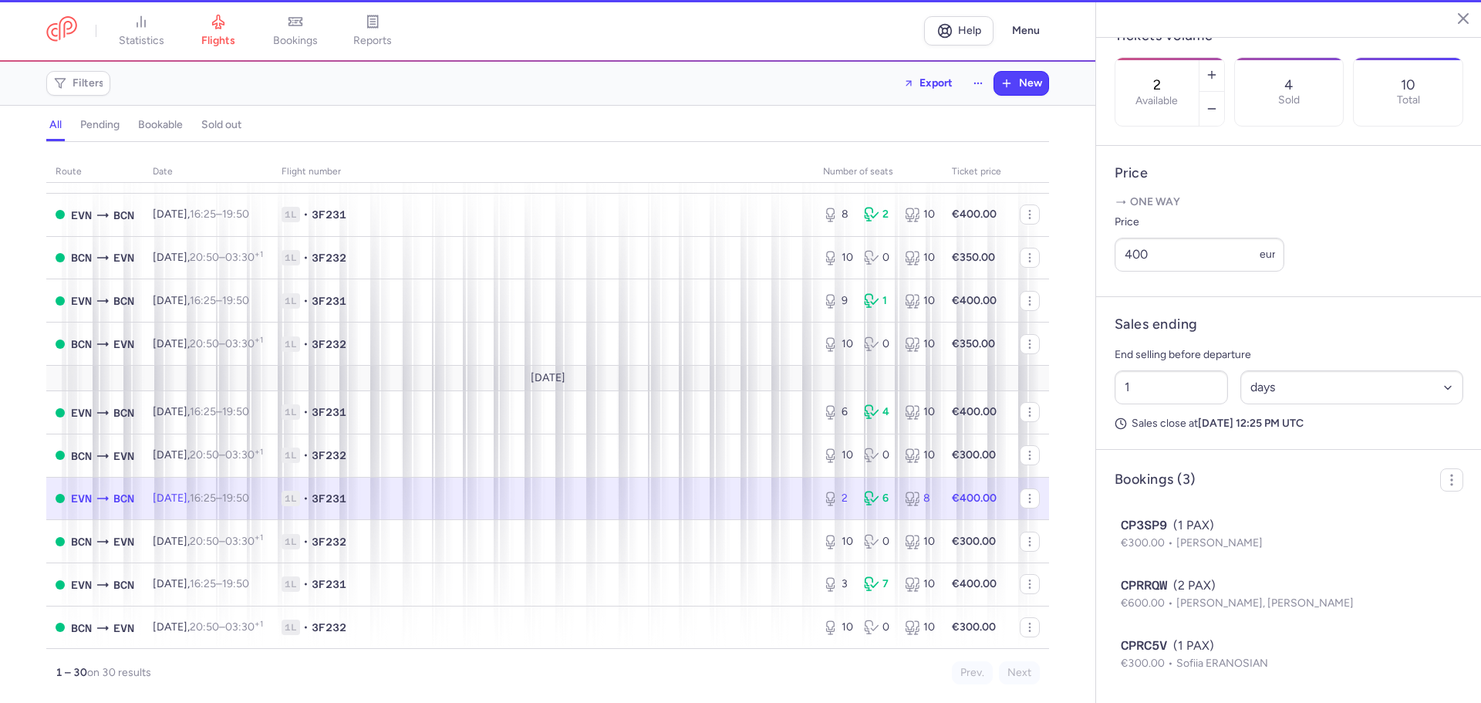
scroll to position [642, 0]
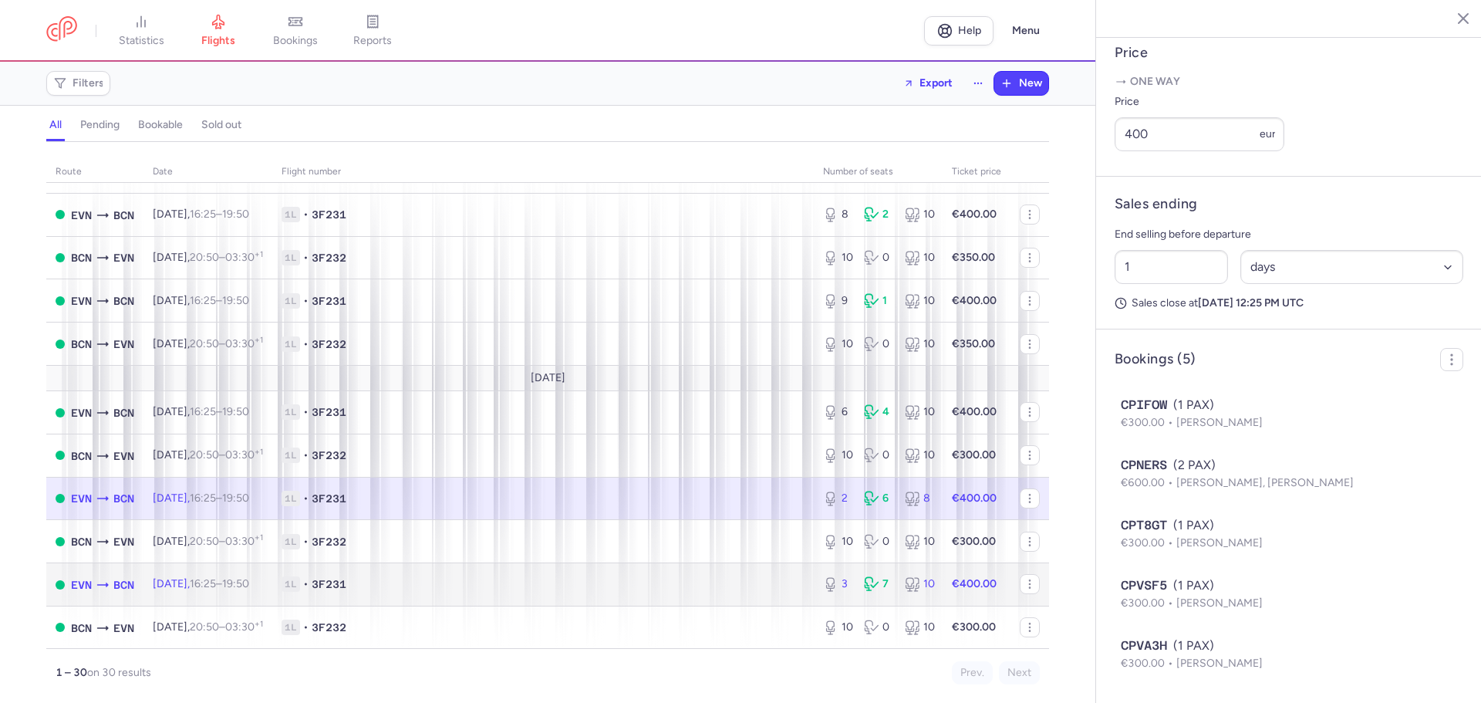
click at [208, 578] on time "16:25" at bounding box center [203, 583] width 26 height 13
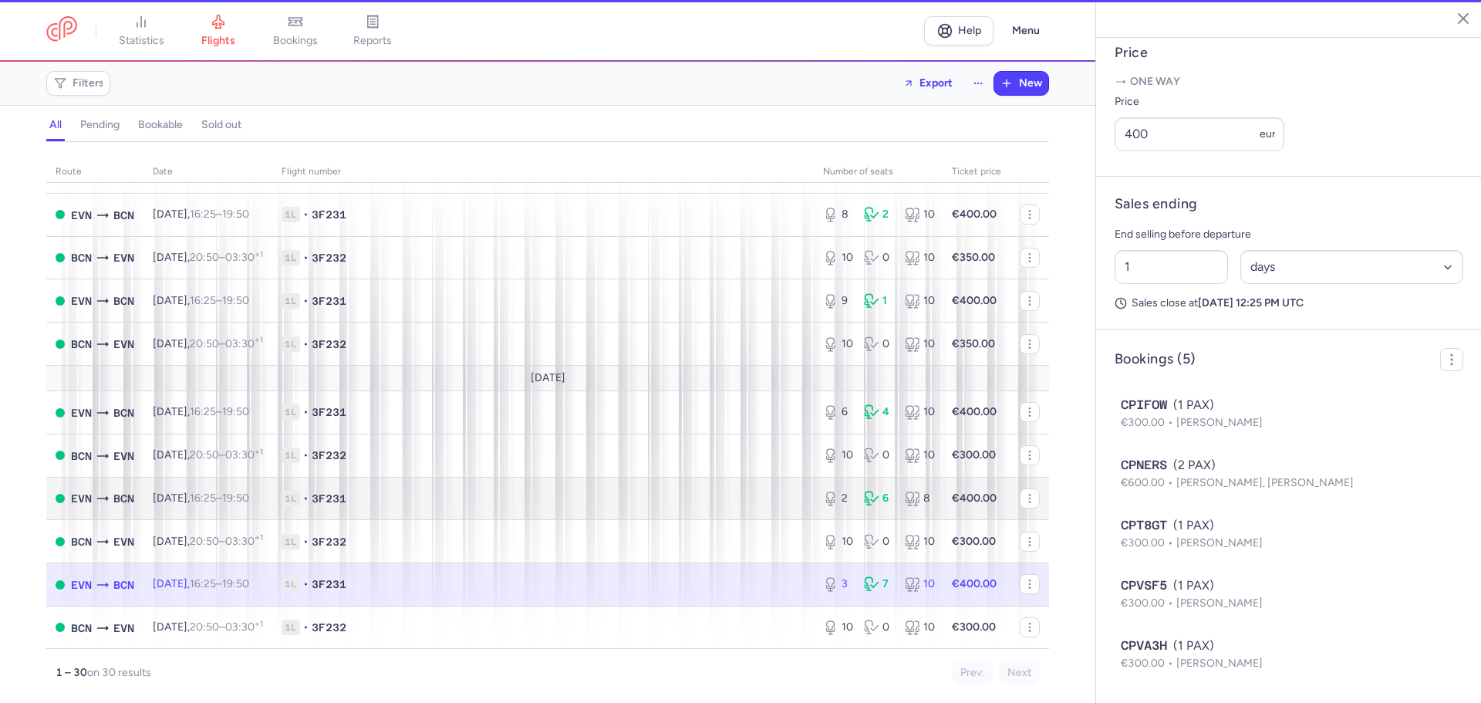
type input "3"
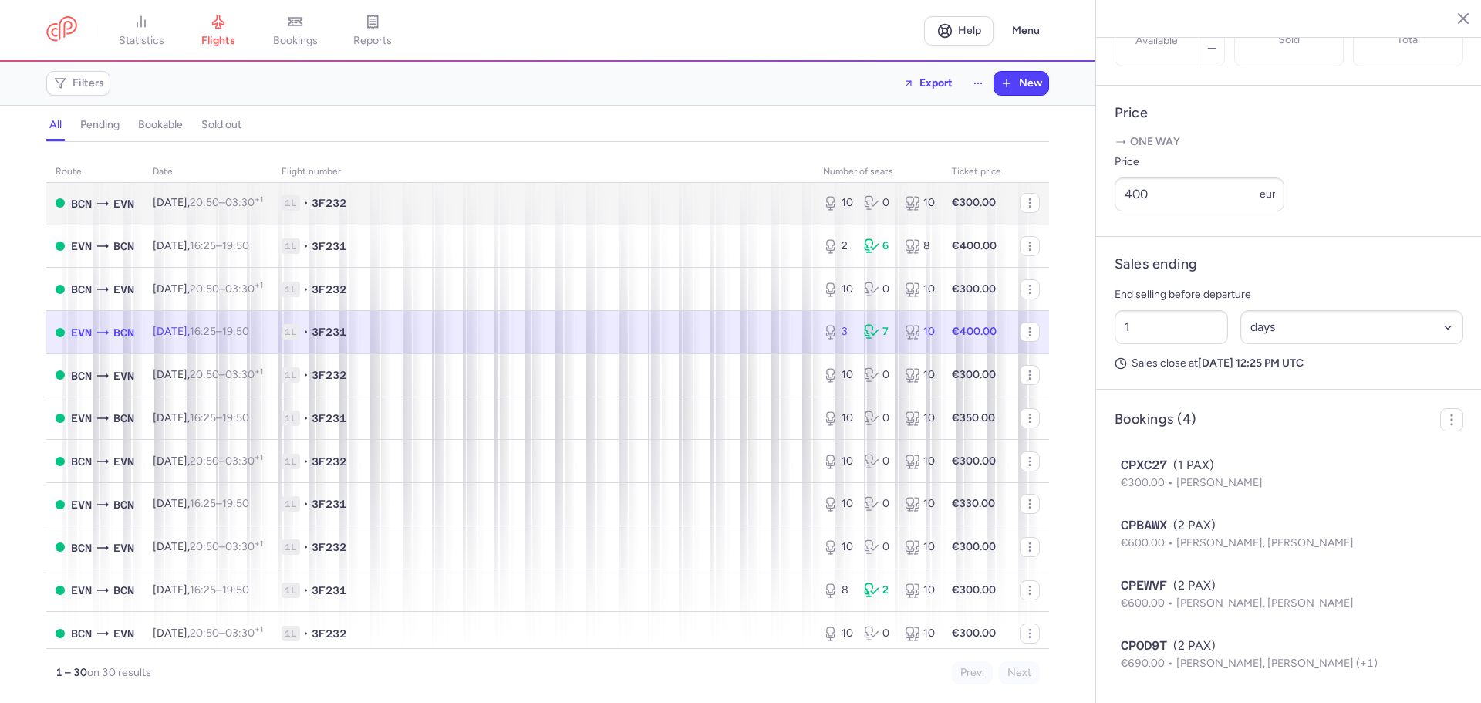
scroll to position [875, 0]
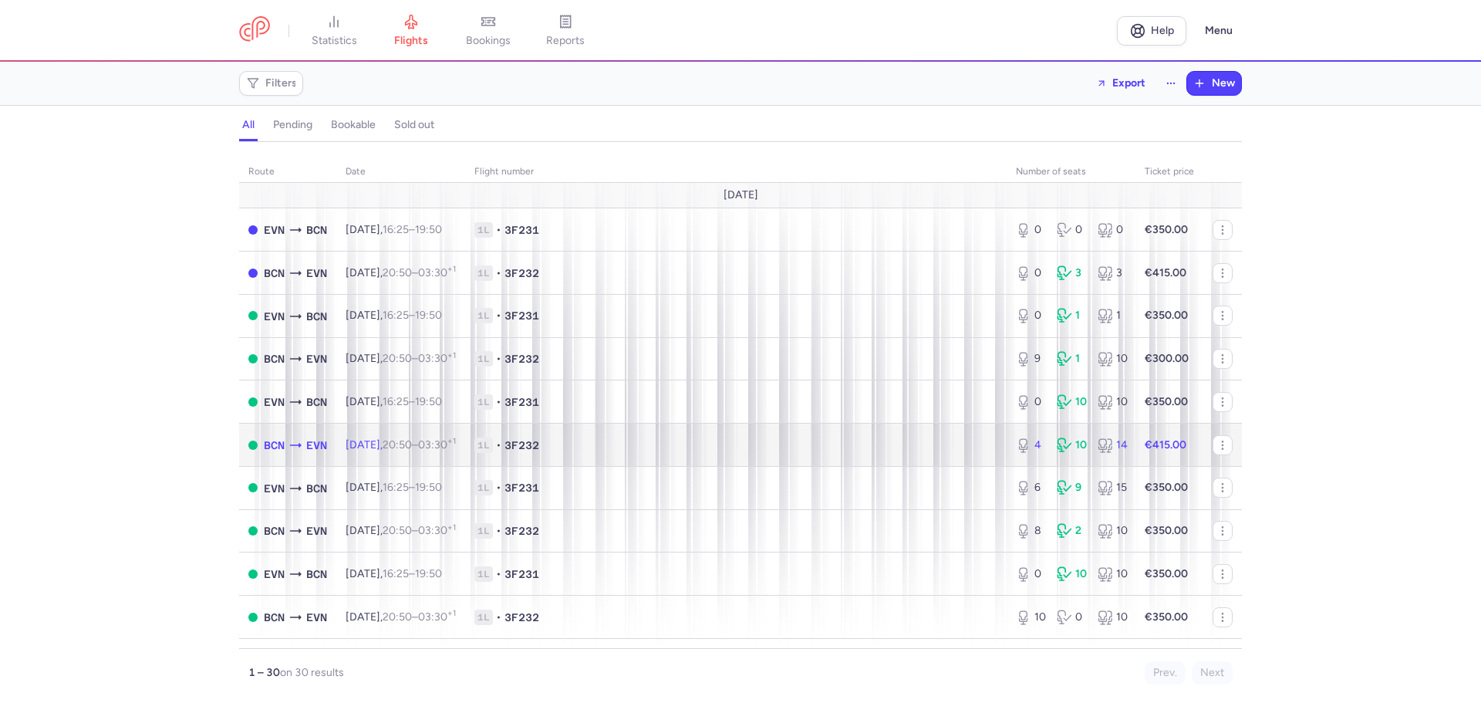
click at [401, 430] on td "Fri, 15 Aug, 20:50 – 03:30 +1" at bounding box center [400, 444] width 129 height 43
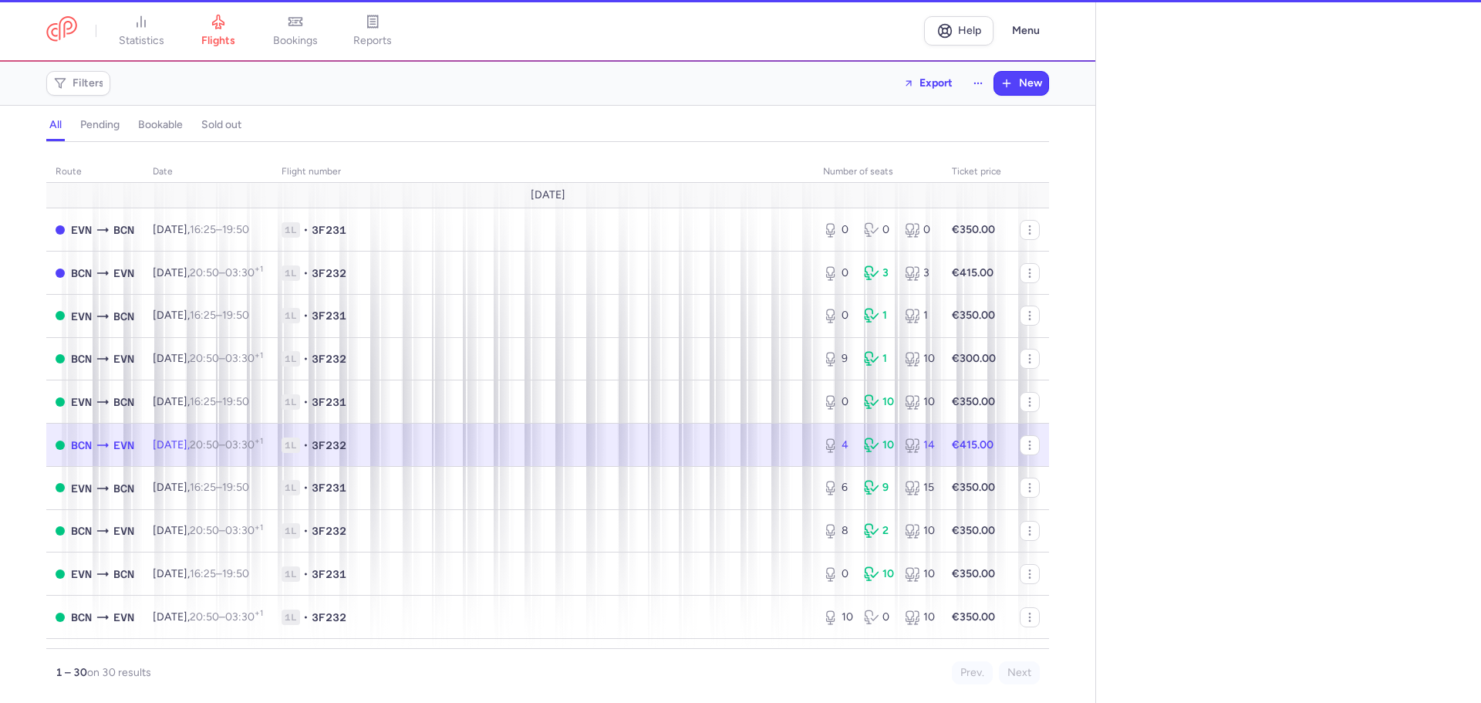
select select "days"
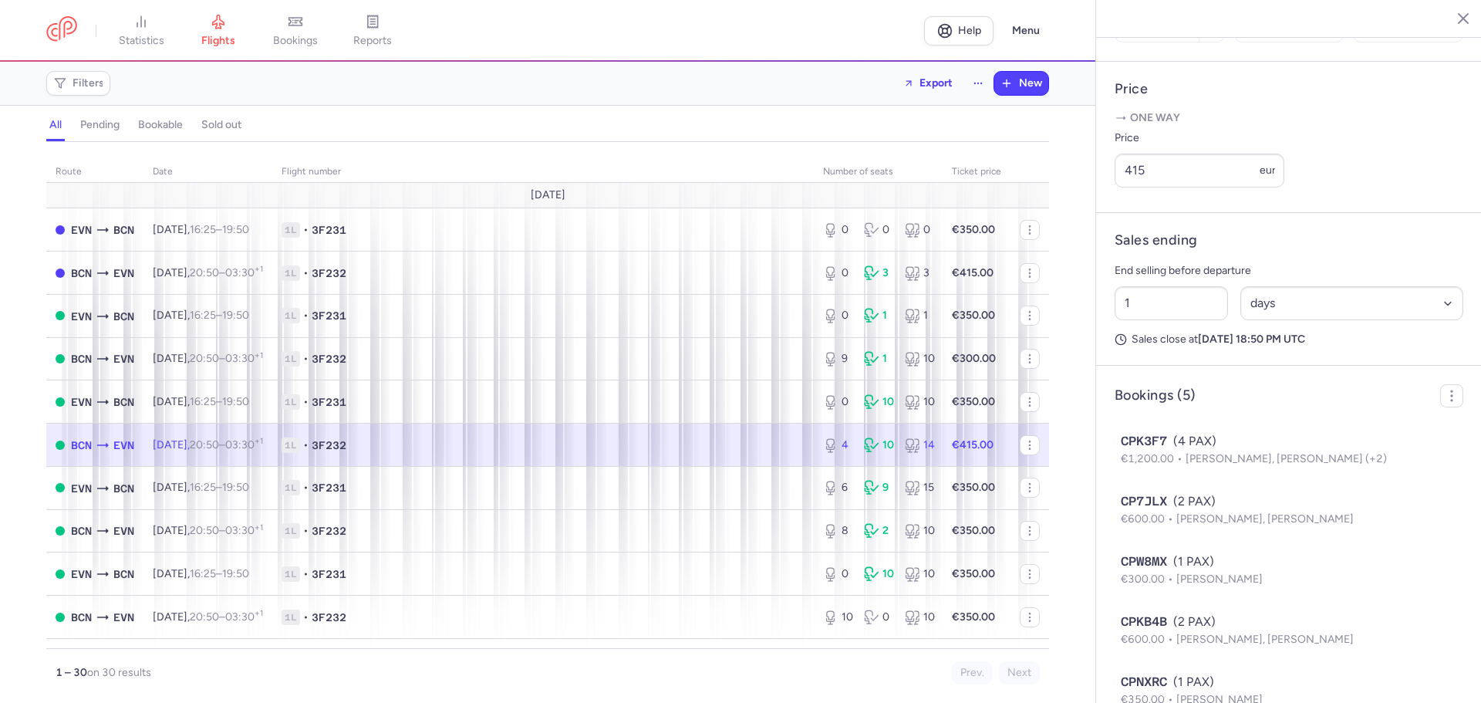
scroll to position [642, 0]
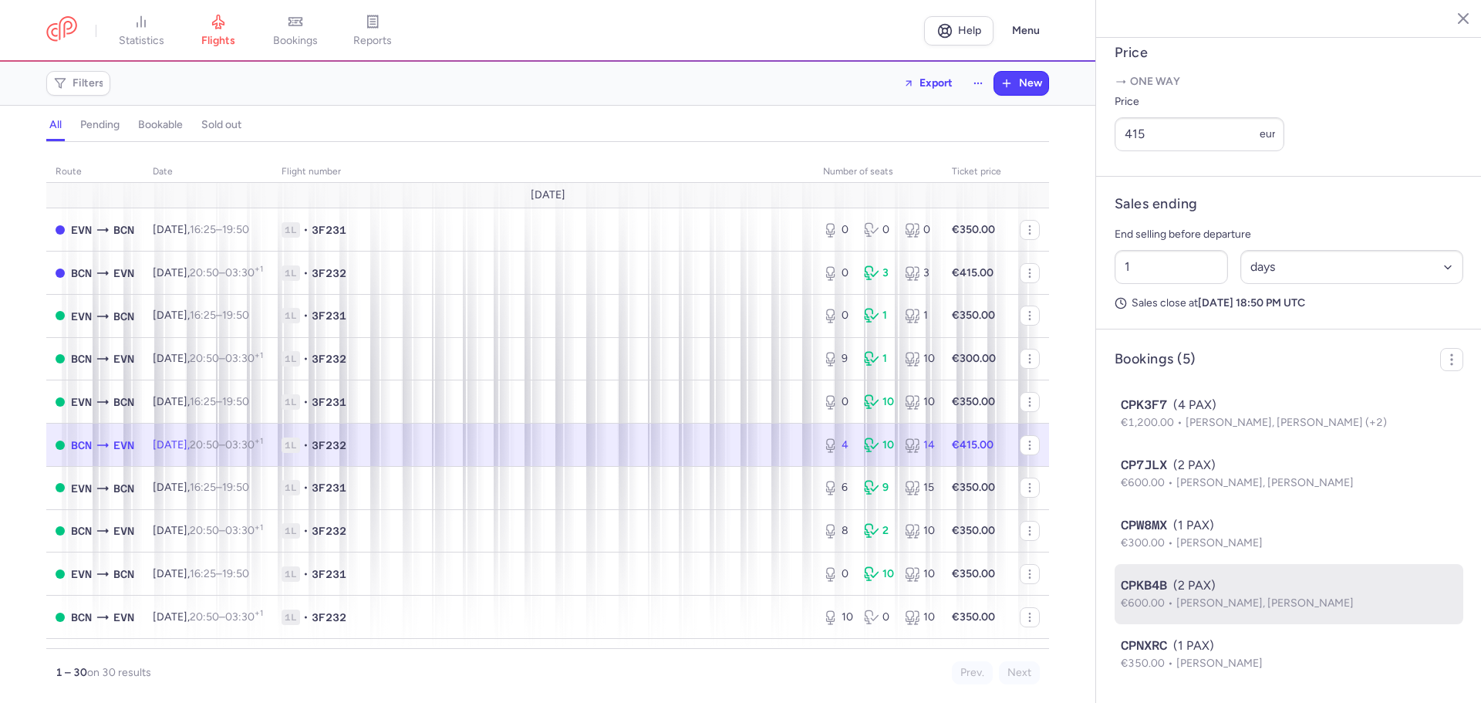
click at [1233, 595] on p "€600.00 Galina BELIAEVA, Aleksandr BELIAEV" at bounding box center [1289, 603] width 336 height 17
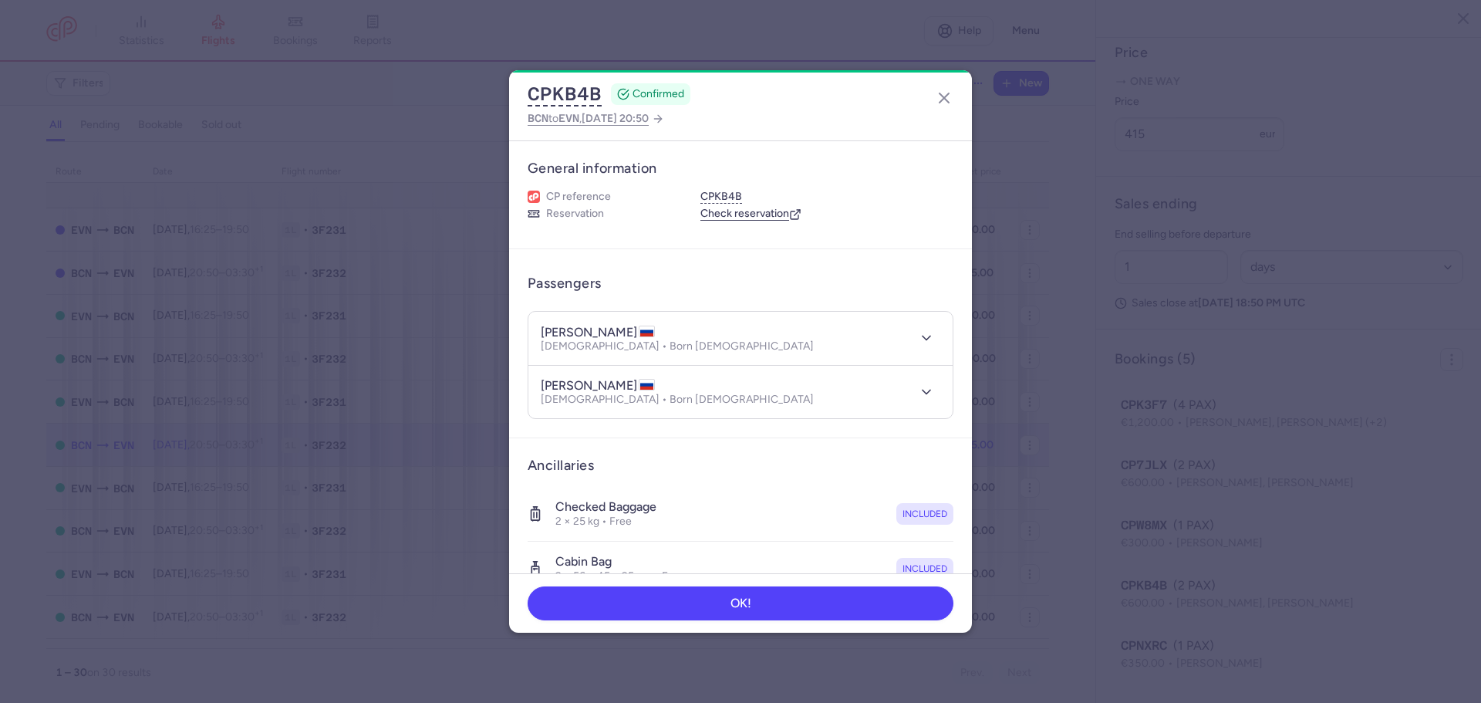
drag, startPoint x: 541, startPoint y: 334, endPoint x: 633, endPoint y: 336, distance: 91.8
click at [633, 336] on h4 "galina BELIAEVA" at bounding box center [598, 332] width 114 height 15
copy h4 "galina BELIAEVA"
drag, startPoint x: 538, startPoint y: 384, endPoint x: 646, endPoint y: 386, distance: 107.2
click at [646, 386] on header "aleksandr BELIAEV Male • Born 24/04/2004" at bounding box center [740, 392] width 424 height 53
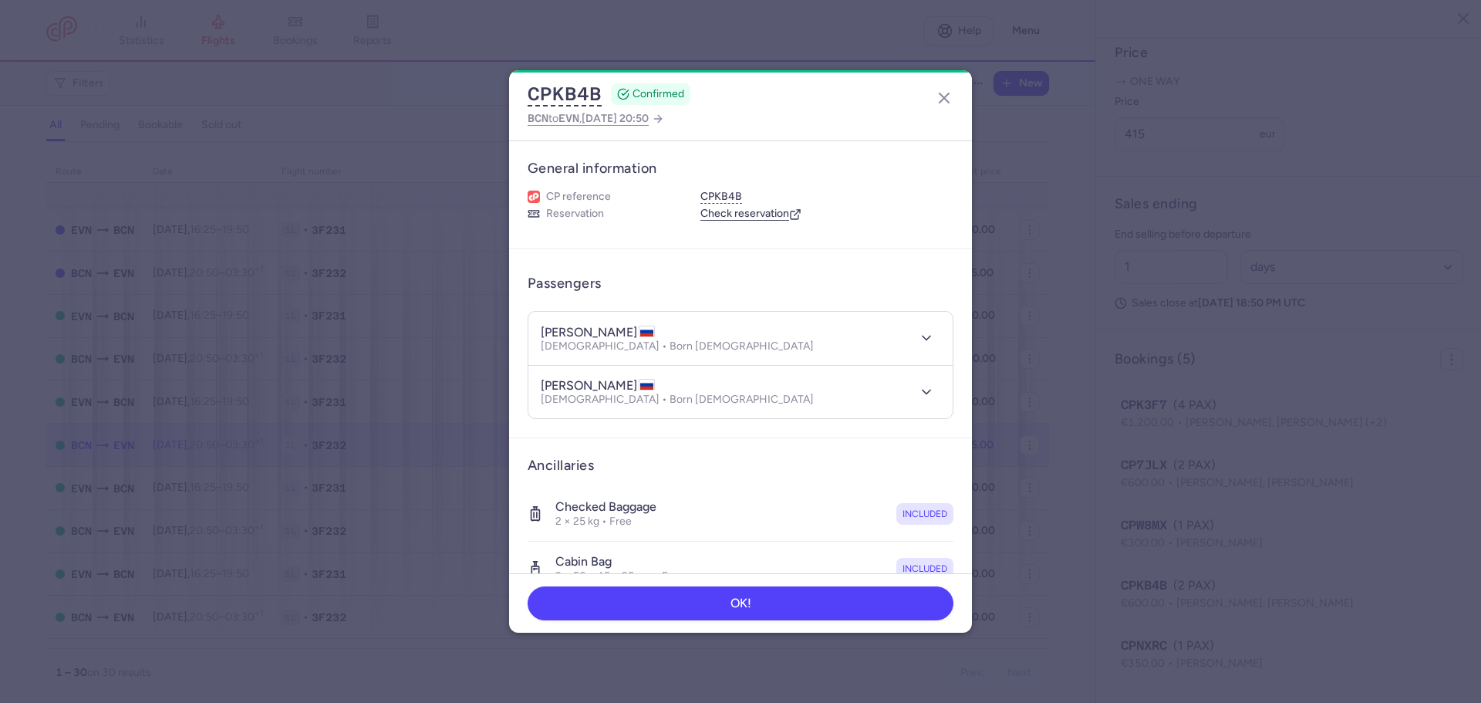
copy h4 "aleksandr BELIAEV"
click at [940, 99] on icon "button" at bounding box center [944, 98] width 19 height 19
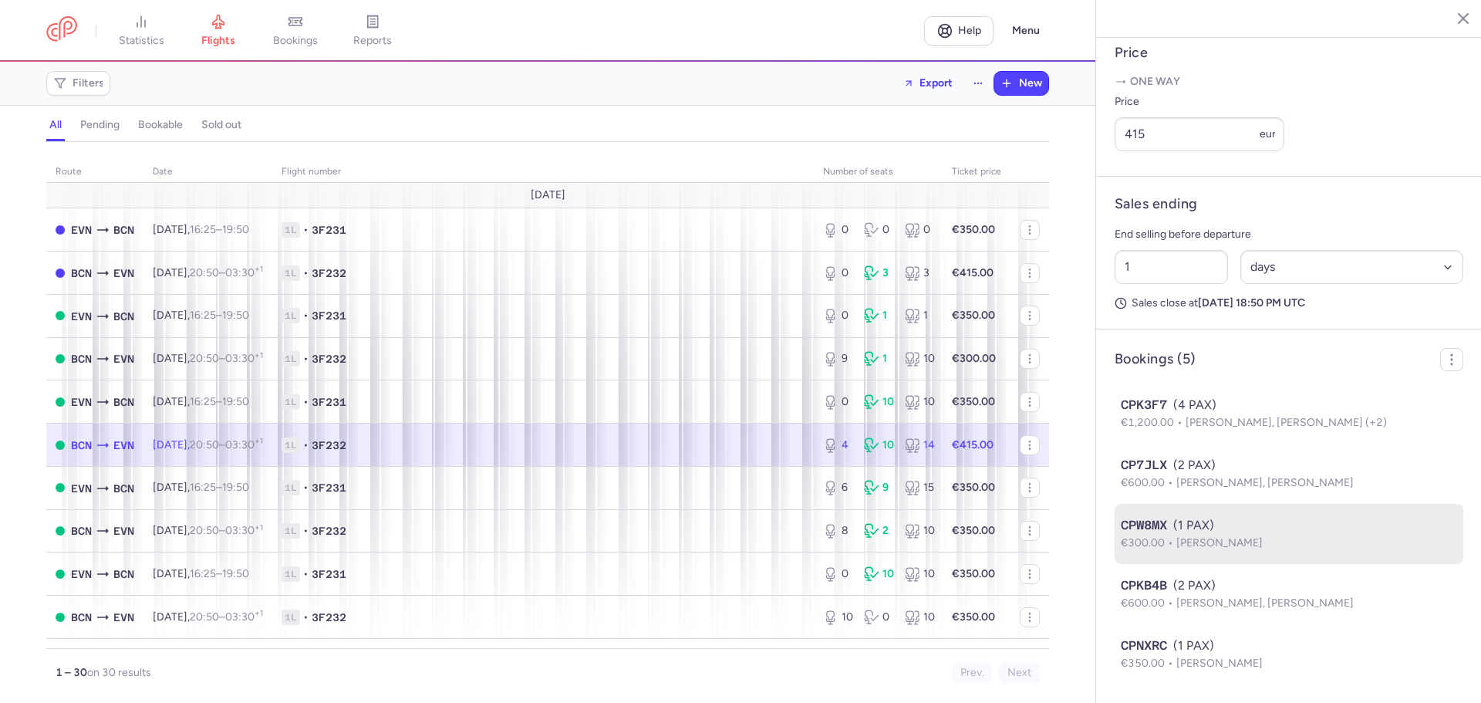
click at [1243, 542] on span "[PERSON_NAME]" at bounding box center [1219, 542] width 86 height 13
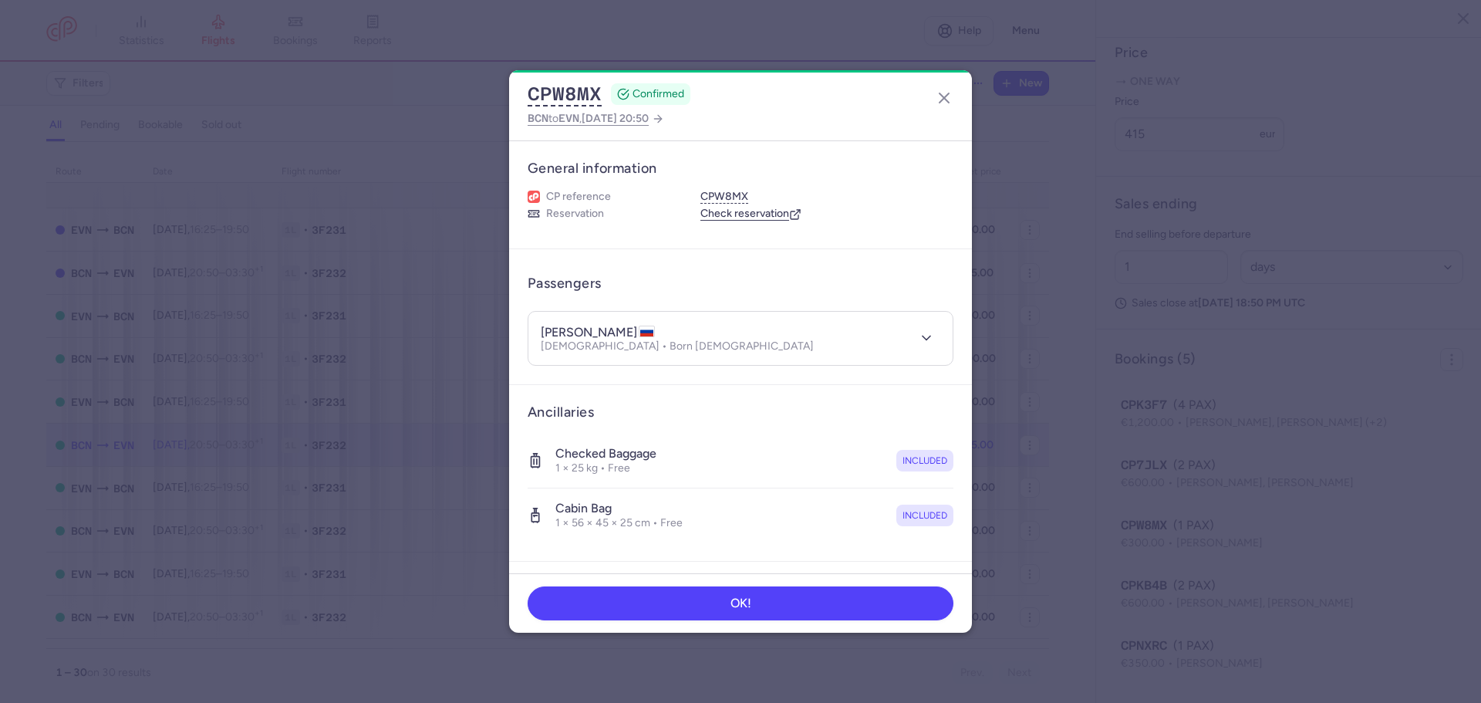
drag, startPoint x: 539, startPoint y: 332, endPoint x: 653, endPoint y: 336, distance: 114.2
click at [653, 336] on header "ekaterina SAVELEVA Female • Born 03/12/1966" at bounding box center [740, 338] width 424 height 53
copy h4 "ekaterina SAVELEVA"
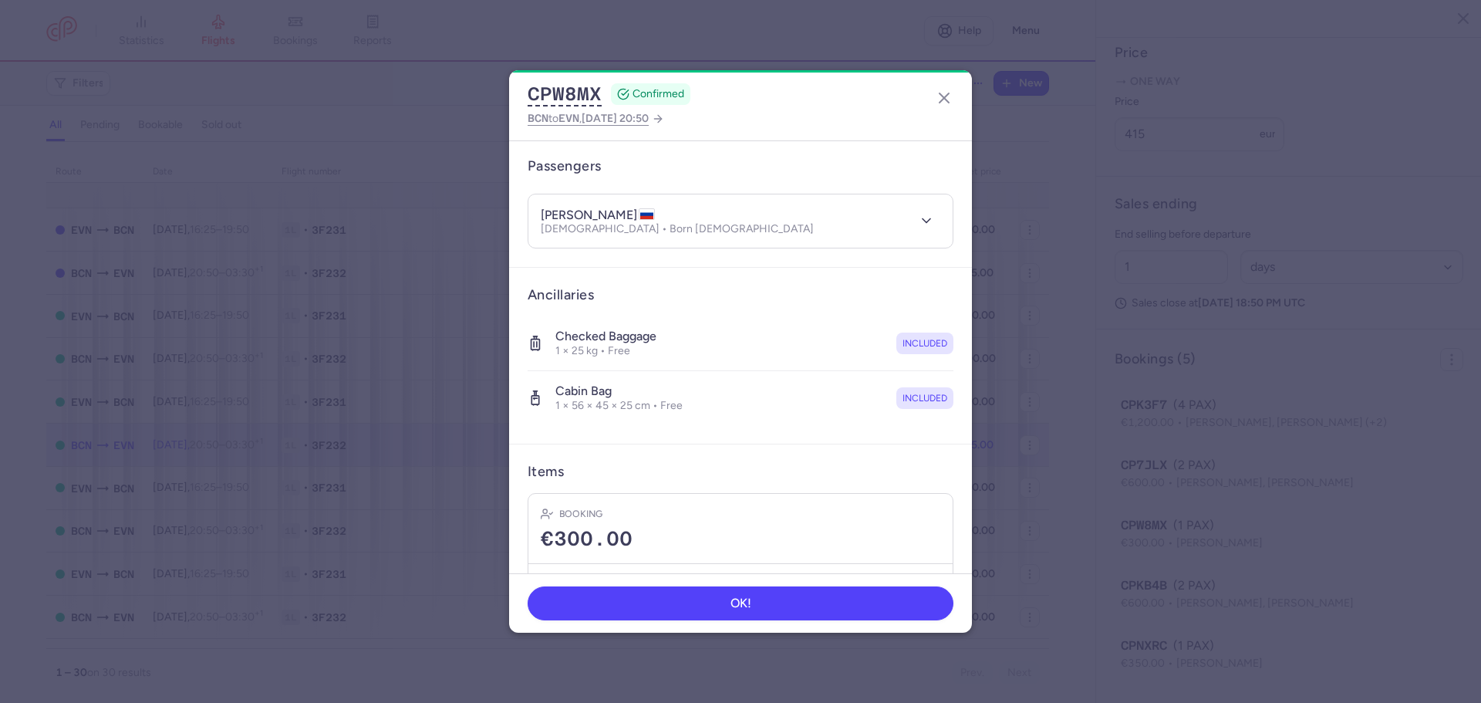
scroll to position [197, 0]
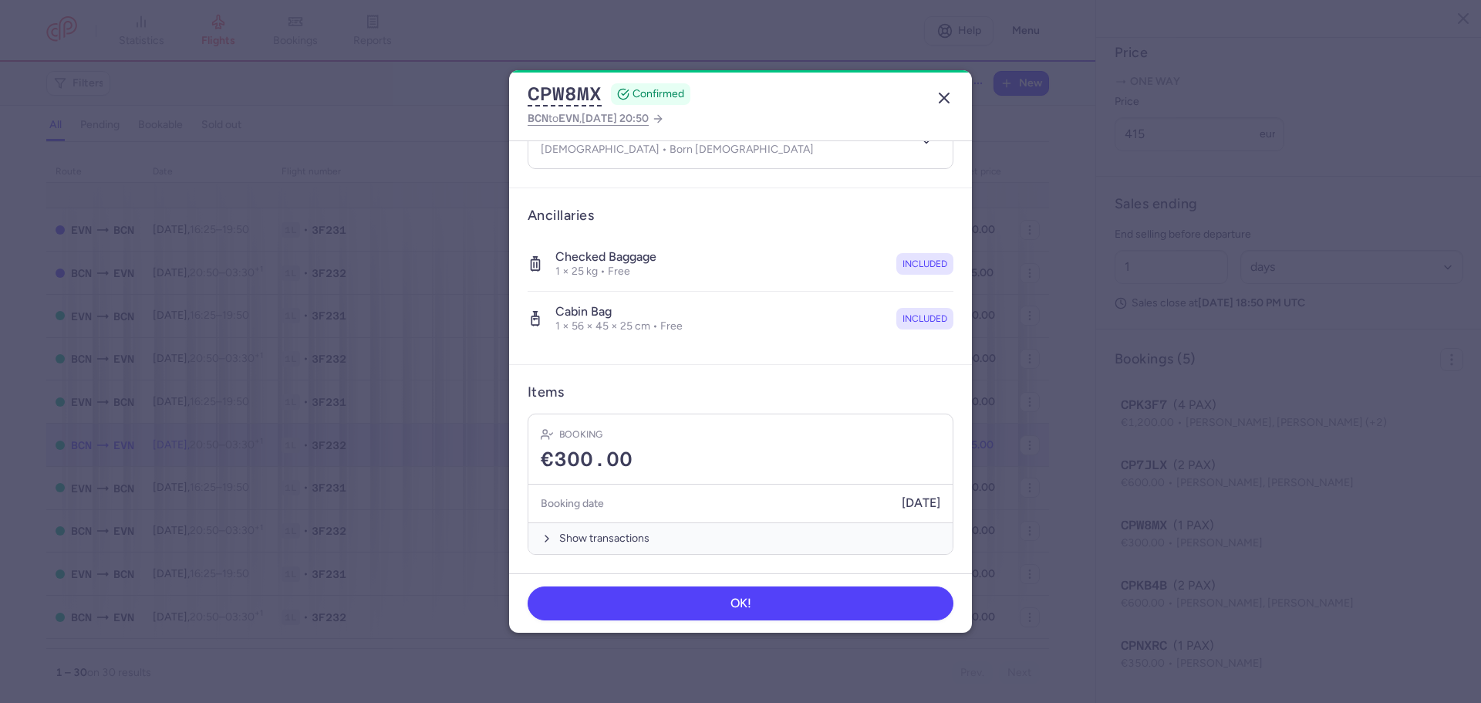
click at [942, 105] on icon "button" at bounding box center [944, 98] width 19 height 19
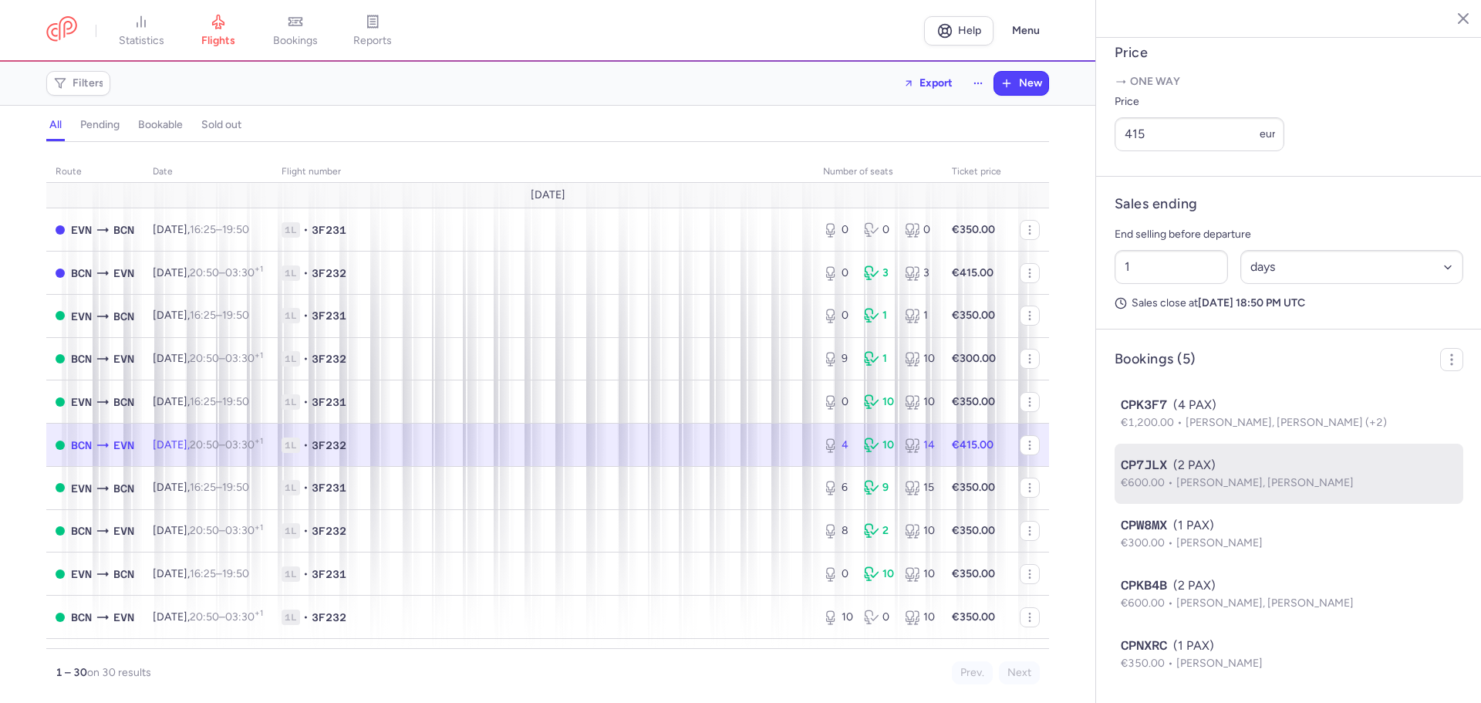
click at [1215, 481] on span "[PERSON_NAME], [PERSON_NAME]" at bounding box center [1264, 482] width 177 height 13
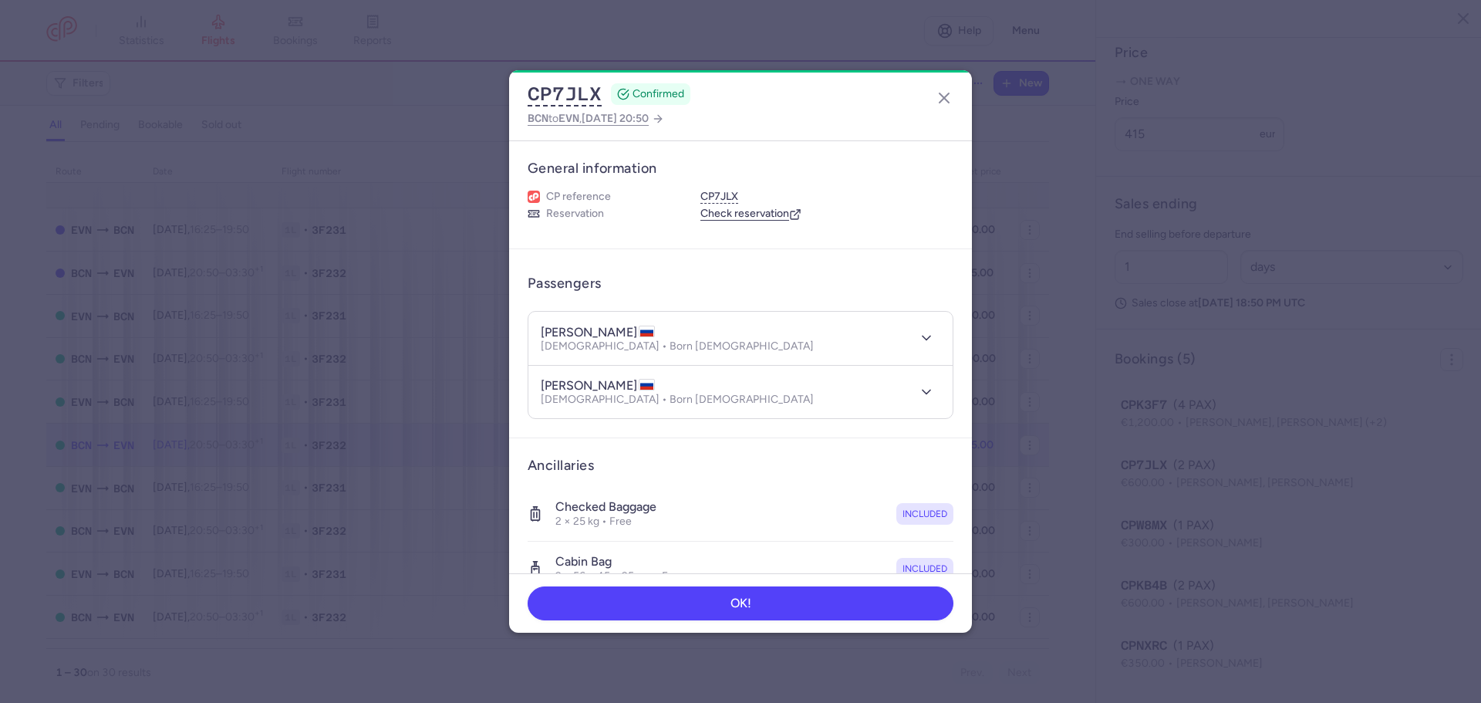
drag, startPoint x: 541, startPoint y: 332, endPoint x: 634, endPoint y: 336, distance: 93.4
click at [634, 336] on h4 "olga SARITSYNA" at bounding box center [598, 332] width 114 height 15
copy h4 "olga SARITSYNA"
drag, startPoint x: 540, startPoint y: 384, endPoint x: 647, endPoint y: 393, distance: 107.5
click at [647, 393] on header "karina POGOSOVA Female • Born 14/11/1989" at bounding box center [740, 392] width 424 height 53
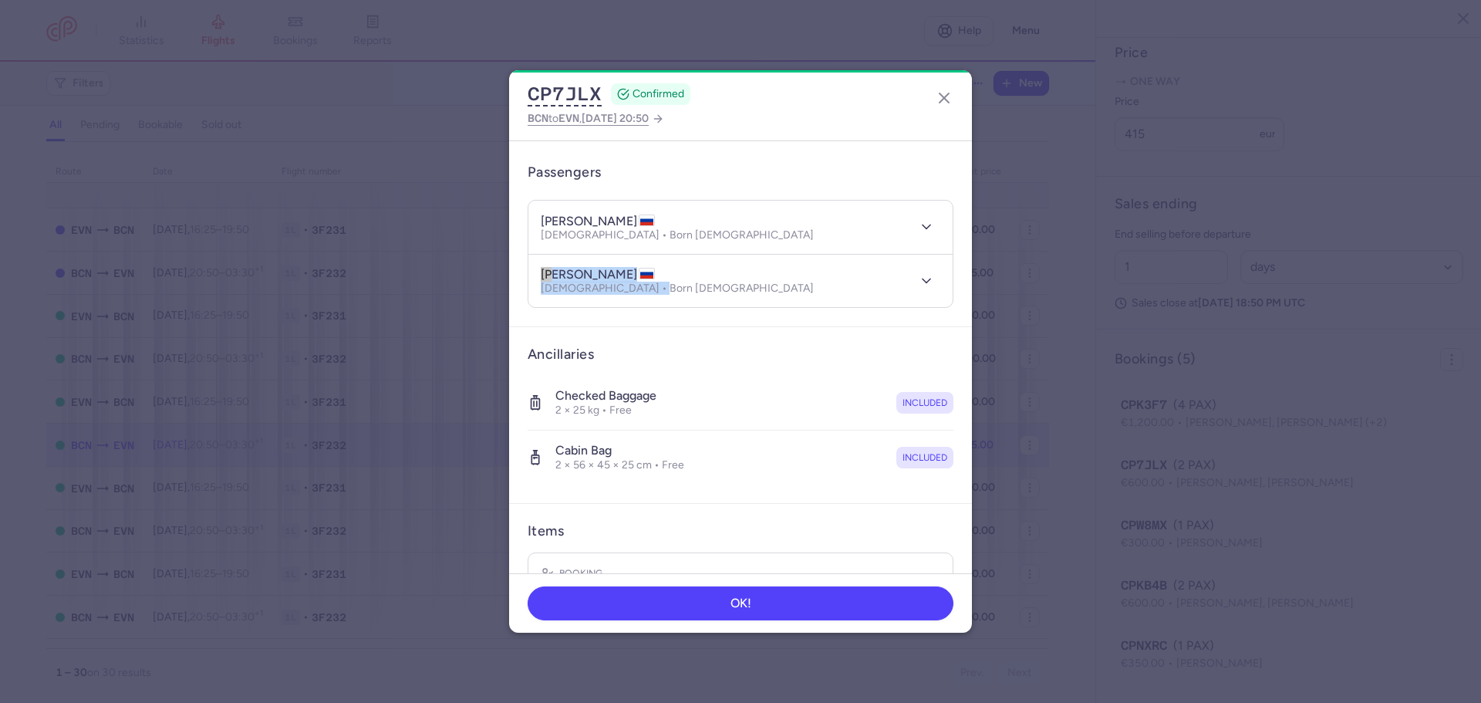
scroll to position [19, 0]
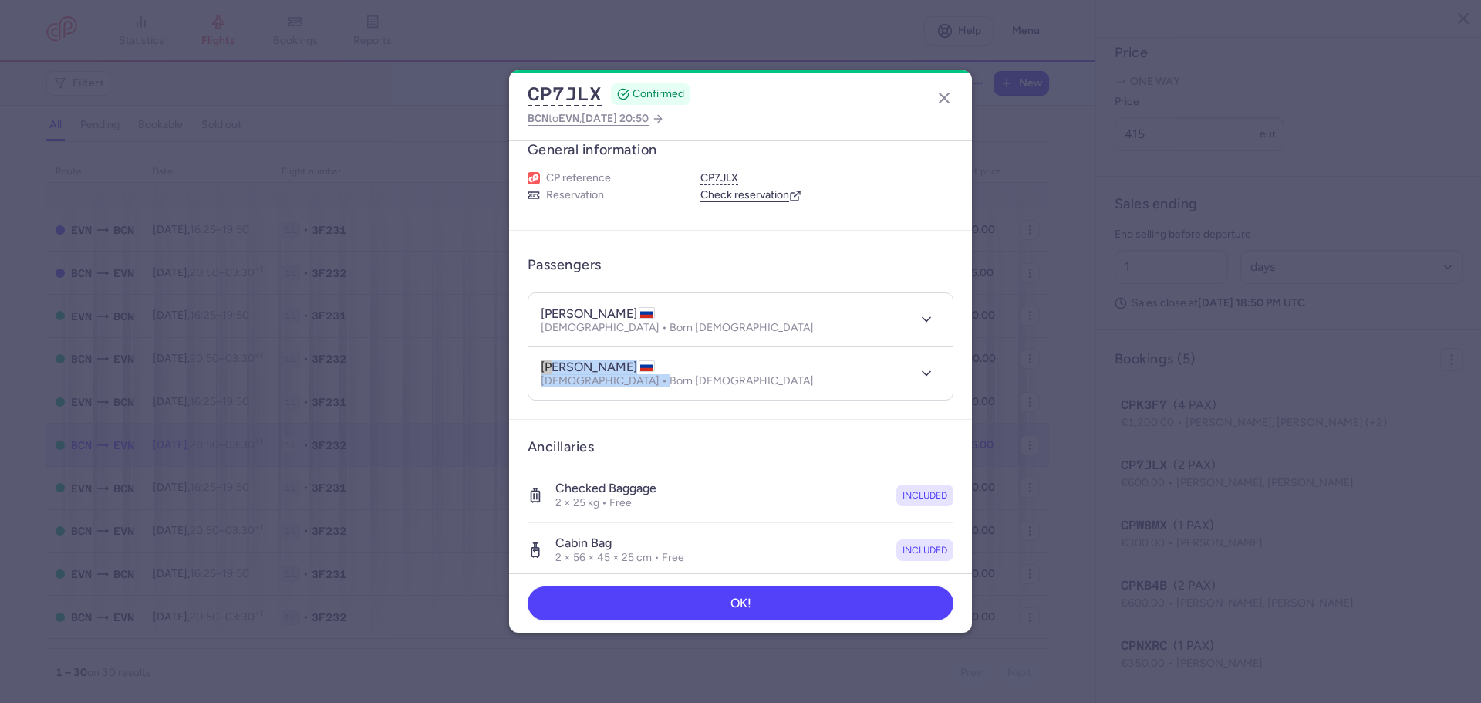
click at [612, 366] on h4 "karina POGOSOVA" at bounding box center [598, 366] width 114 height 15
drag, startPoint x: 541, startPoint y: 365, endPoint x: 647, endPoint y: 371, distance: 106.6
click at [647, 371] on h4 "karina POGOSOVA" at bounding box center [598, 366] width 114 height 15
copy h4 "karina POGOSOVA"
click at [943, 97] on line "button" at bounding box center [943, 97] width 9 height 9
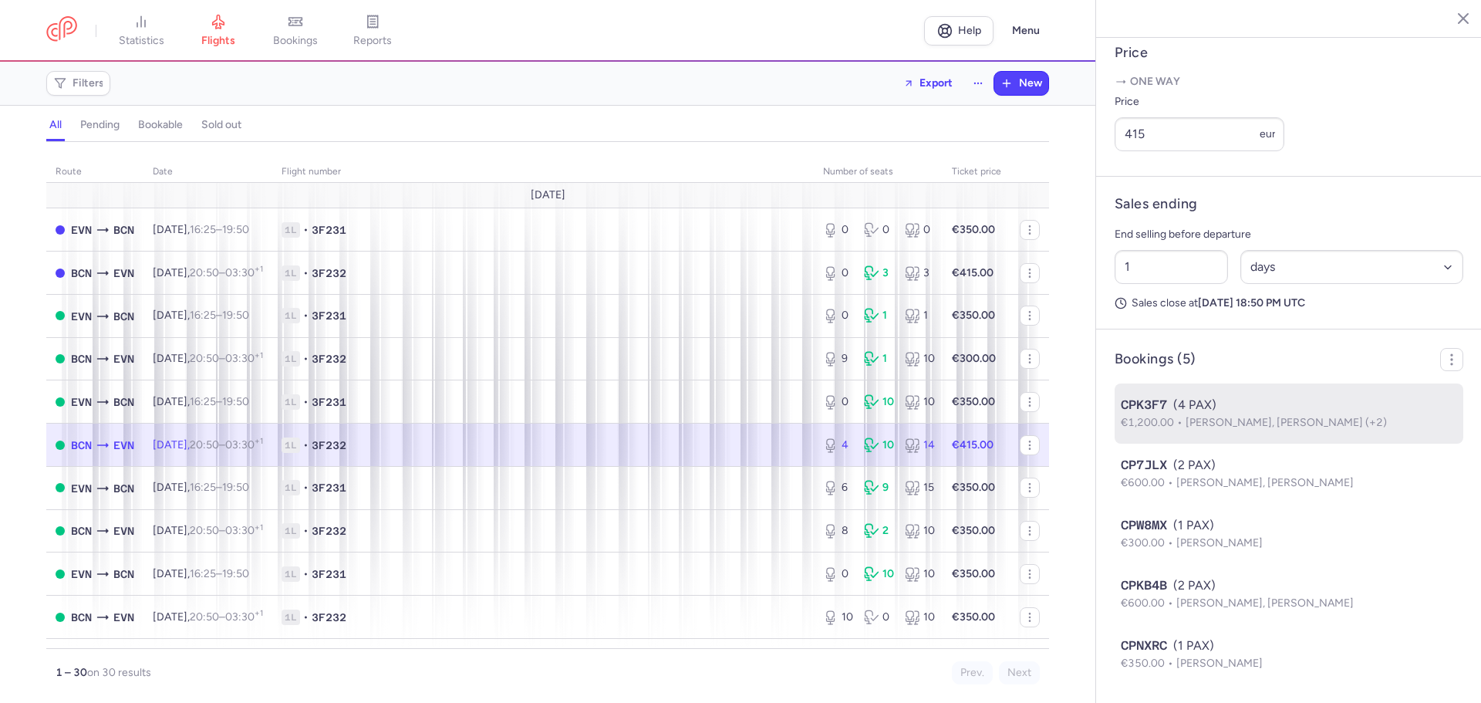
click at [1211, 420] on span "[PERSON_NAME], [PERSON_NAME] (+2)" at bounding box center [1285, 422] width 201 height 13
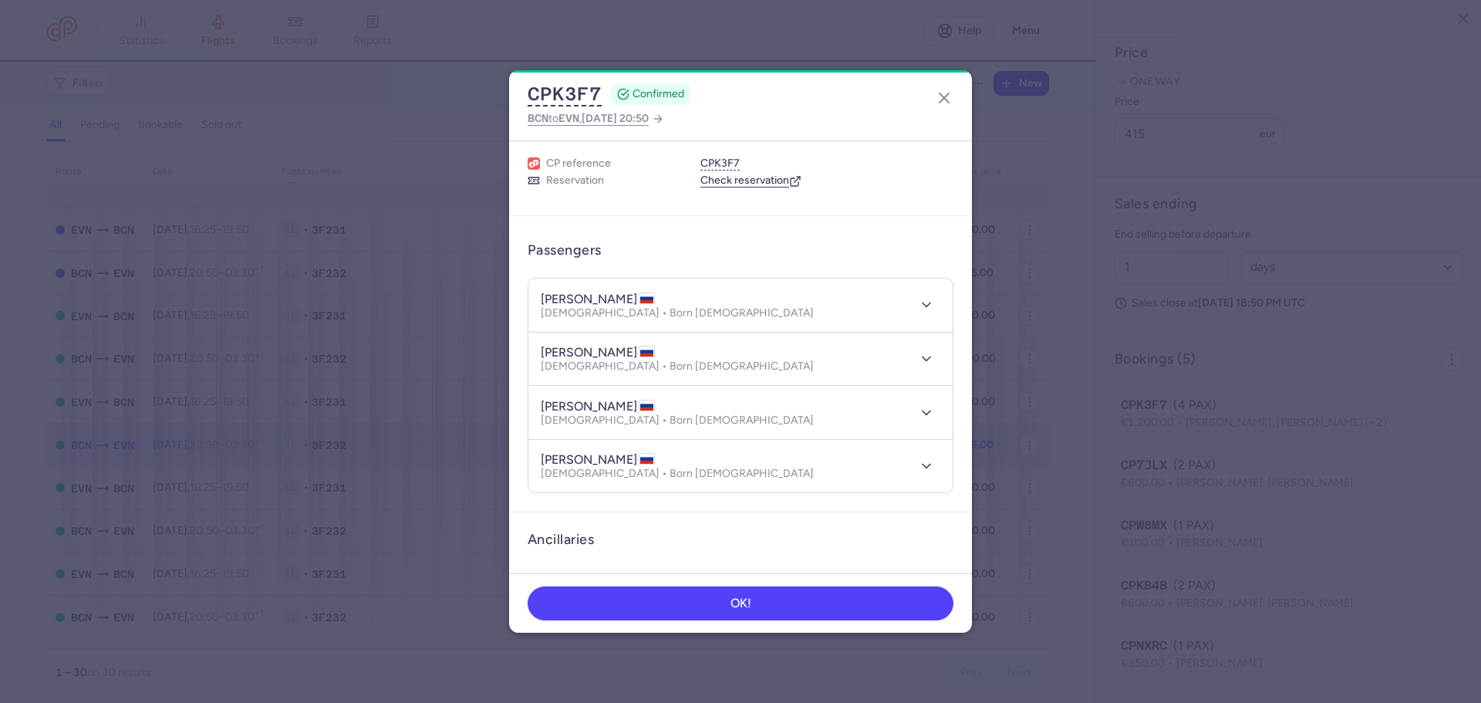
scroll to position [32, 0]
drag, startPoint x: 537, startPoint y: 298, endPoint x: 657, endPoint y: 304, distance: 120.5
click at [657, 304] on header "amaliia MANVELIAN Female • Born 02/12/2003" at bounding box center [740, 306] width 424 height 53
copy h4 "amaliia MANVELIAN"
drag, startPoint x: 540, startPoint y: 355, endPoint x: 653, endPoint y: 359, distance: 113.5
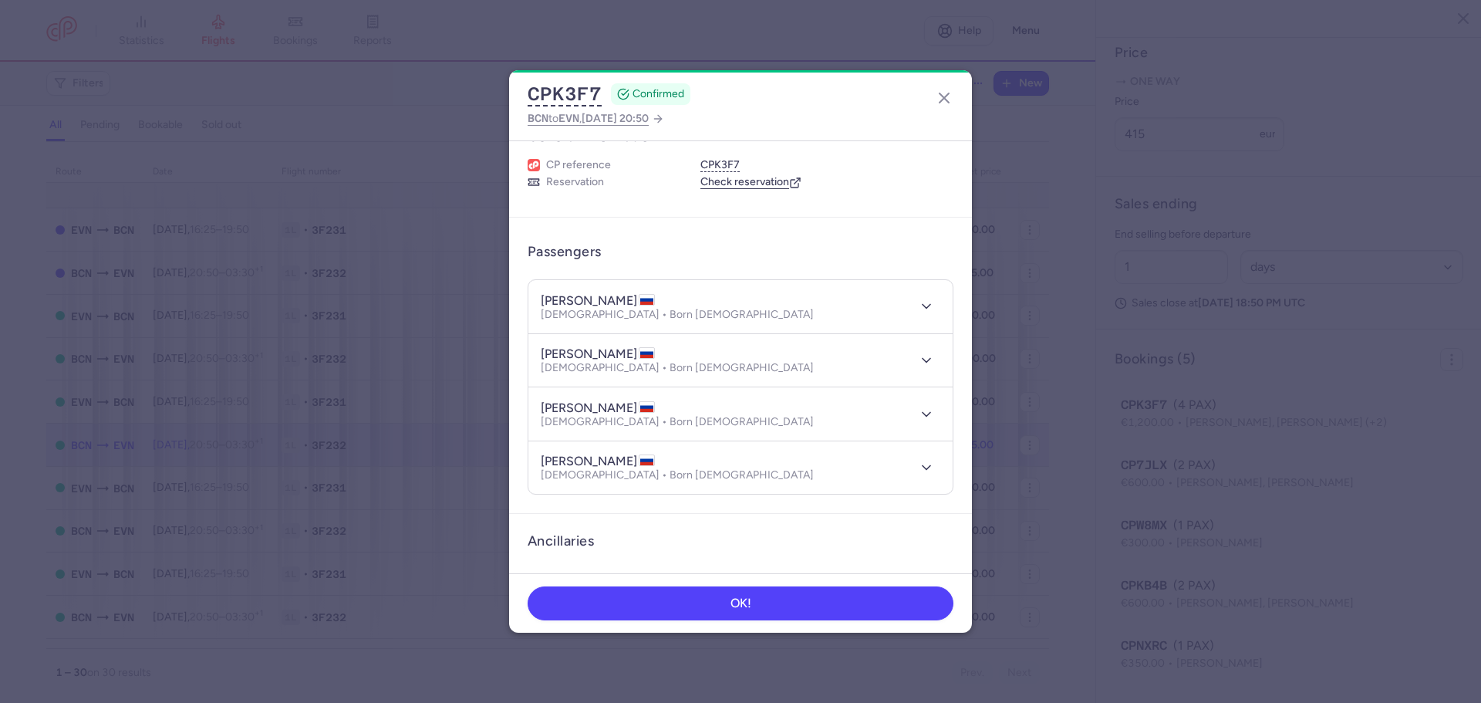
click at [653, 359] on header "edvard MANVELIAN Male • Born 14/08/1971" at bounding box center [740, 360] width 424 height 53
copy h4 "edvard MANVELIAN"
drag, startPoint x: 540, startPoint y: 408, endPoint x: 659, endPoint y: 410, distance: 118.8
click at [659, 410] on header "eduarda MANVELIAN Female • Born 23/10/2010" at bounding box center [740, 413] width 424 height 53
copy h4 "eduarda MANVELIAN"
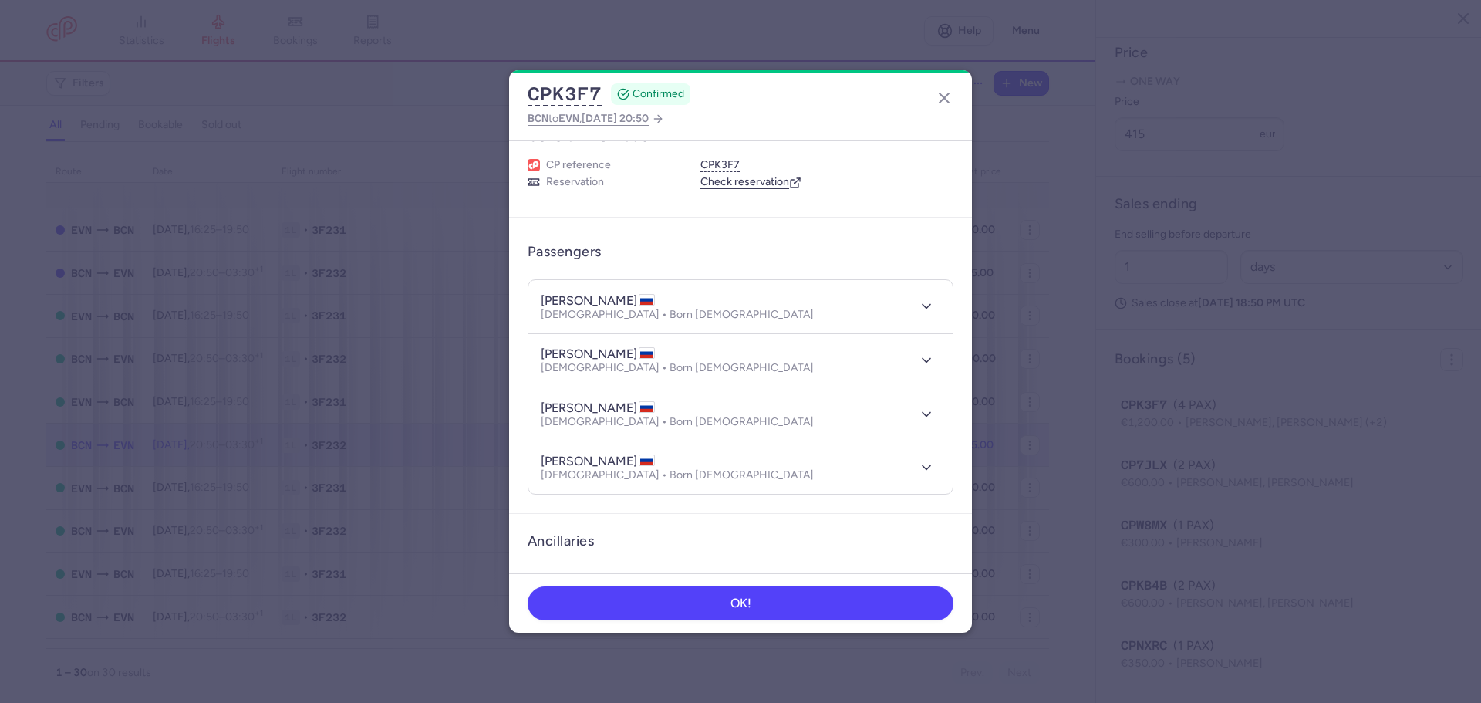
drag, startPoint x: 541, startPoint y: 460, endPoint x: 655, endPoint y: 464, distance: 114.2
click at [655, 464] on header "arfenik OGANESIAN Female • Born 01/01/1981" at bounding box center [740, 467] width 424 height 53
copy h4 "arfenik OGANESIAN"
